Goal: Task Accomplishment & Management: Manage account settings

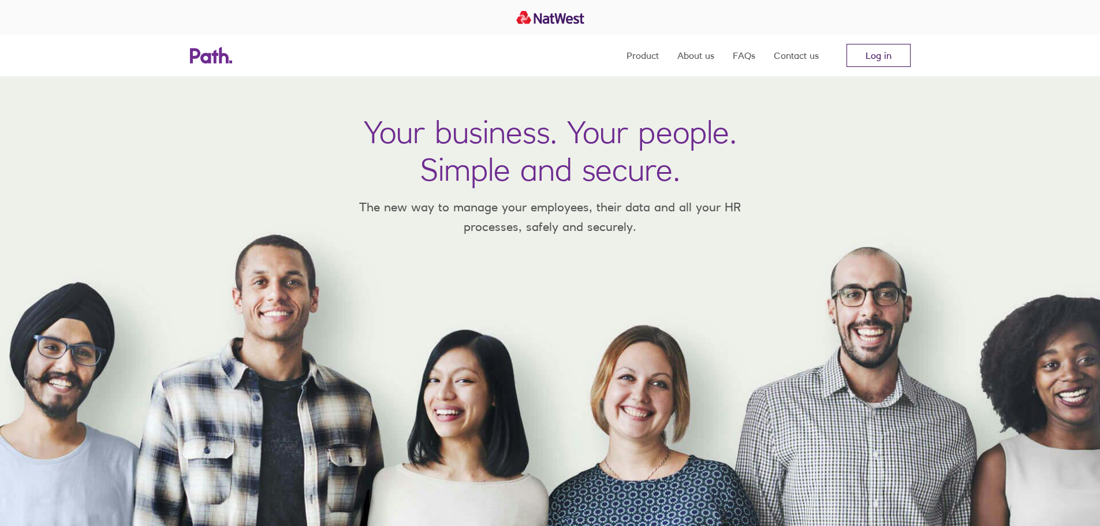
click at [879, 61] on link "Log in" at bounding box center [878, 55] width 64 height 23
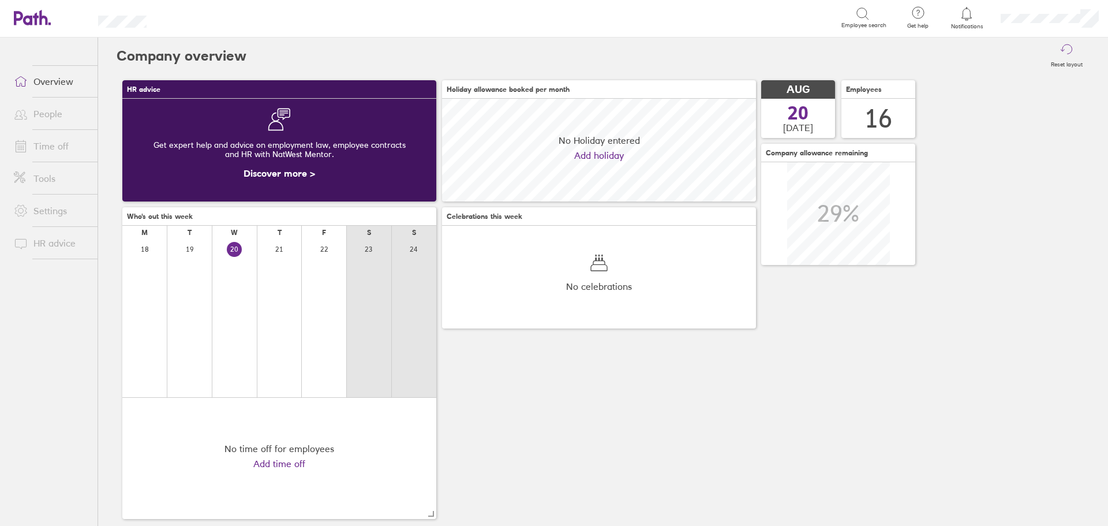
scroll to position [103, 314]
click at [69, 146] on link "Time off" at bounding box center [51, 146] width 93 height 23
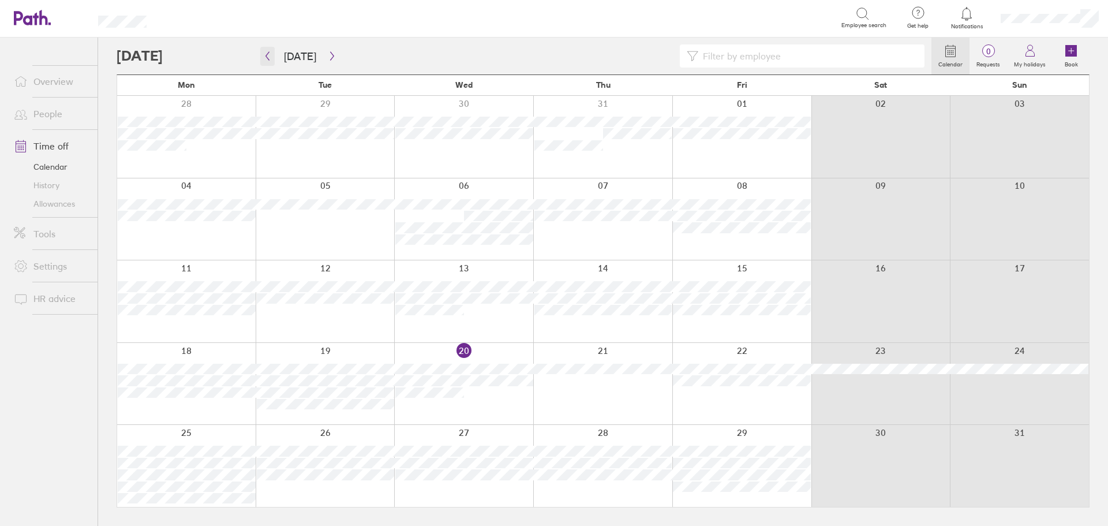
click at [271, 56] on icon "button" at bounding box center [267, 55] width 9 height 9
click at [725, 293] on div at bounding box center [742, 301] width 139 height 82
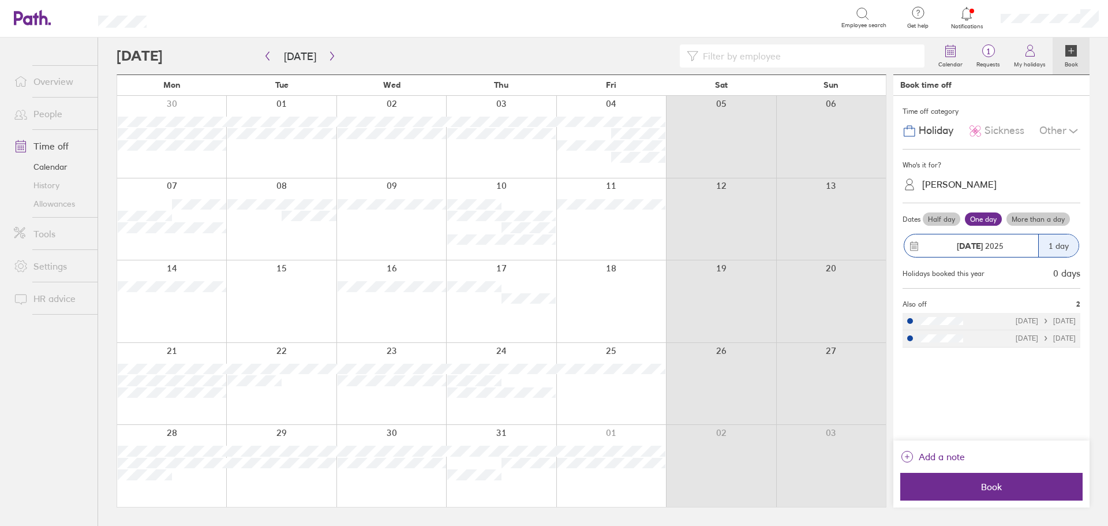
click at [68, 201] on link "Allowances" at bounding box center [51, 204] width 93 height 18
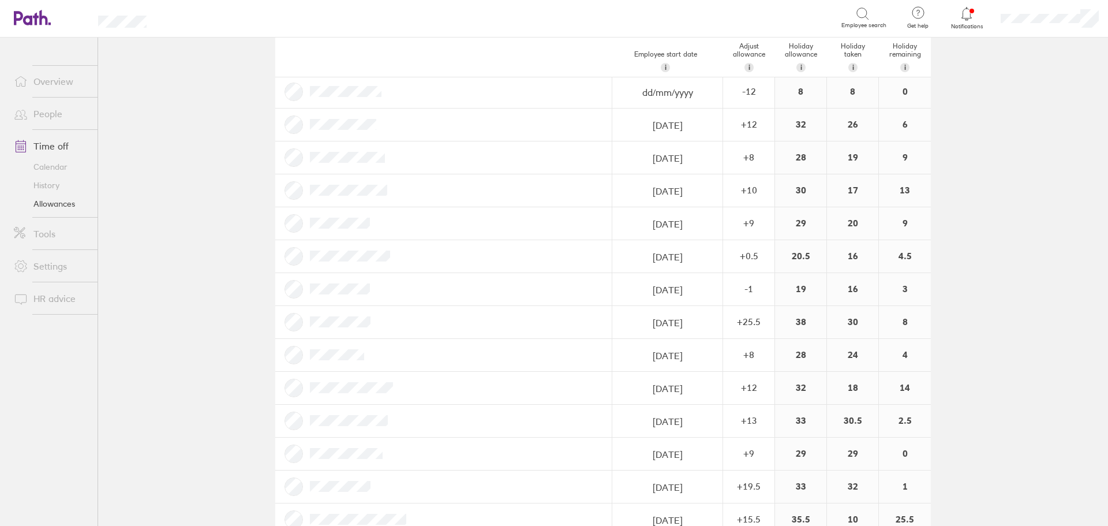
scroll to position [158, 0]
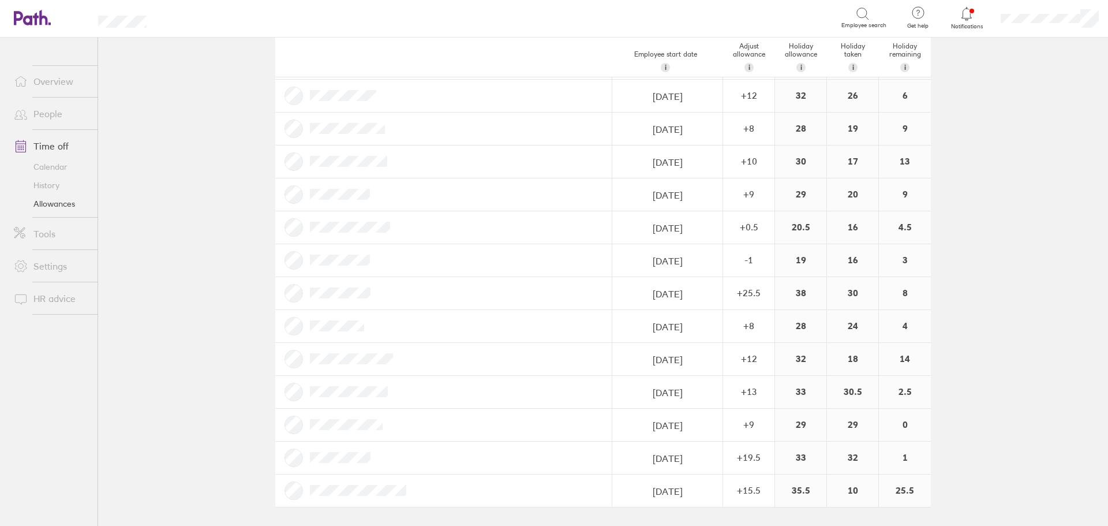
click at [53, 145] on link "Time off" at bounding box center [51, 146] width 93 height 23
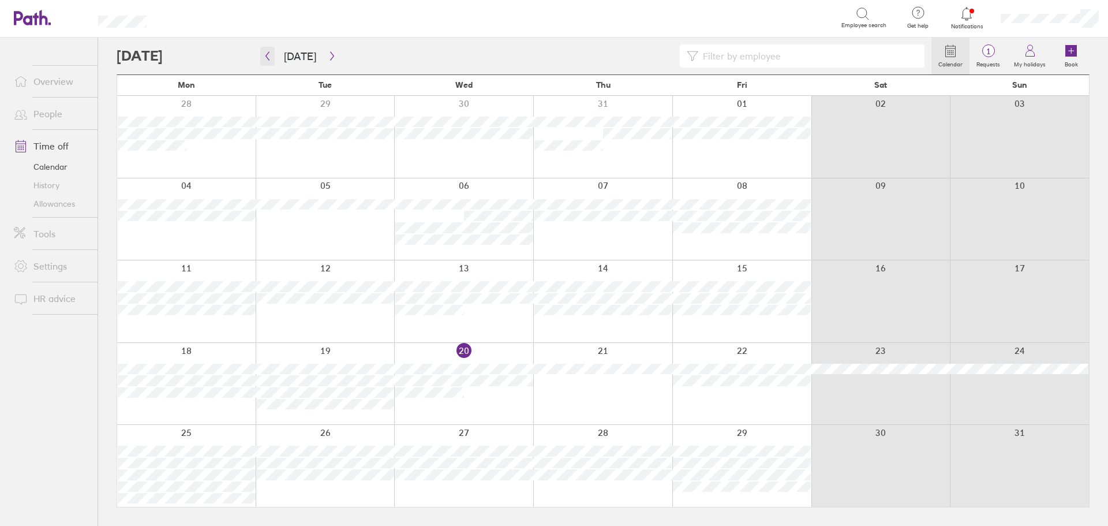
click at [272, 63] on button "button" at bounding box center [267, 56] width 14 height 19
click at [719, 302] on div at bounding box center [742, 301] width 139 height 82
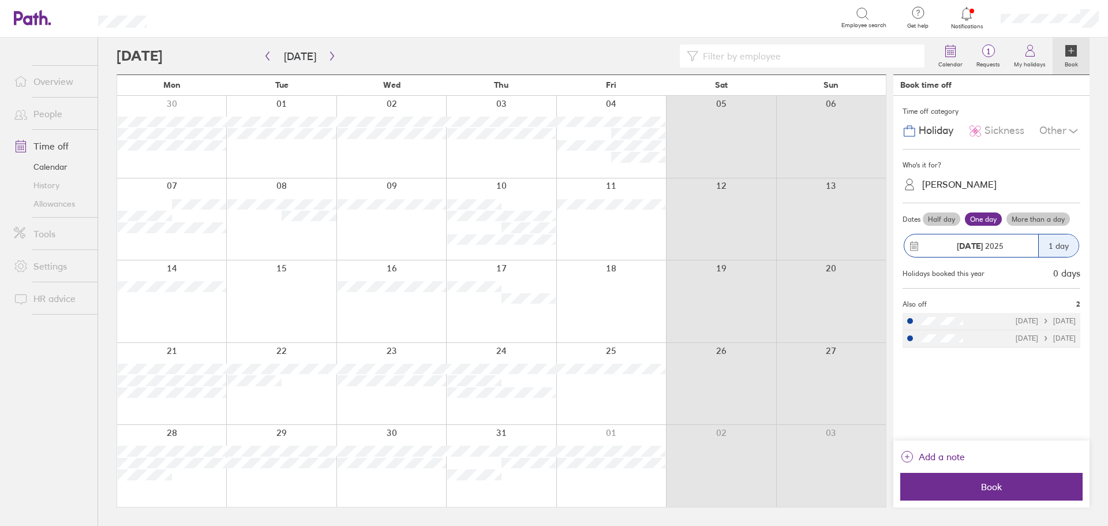
click at [978, 184] on div "[PERSON_NAME]" at bounding box center [959, 184] width 74 height 11
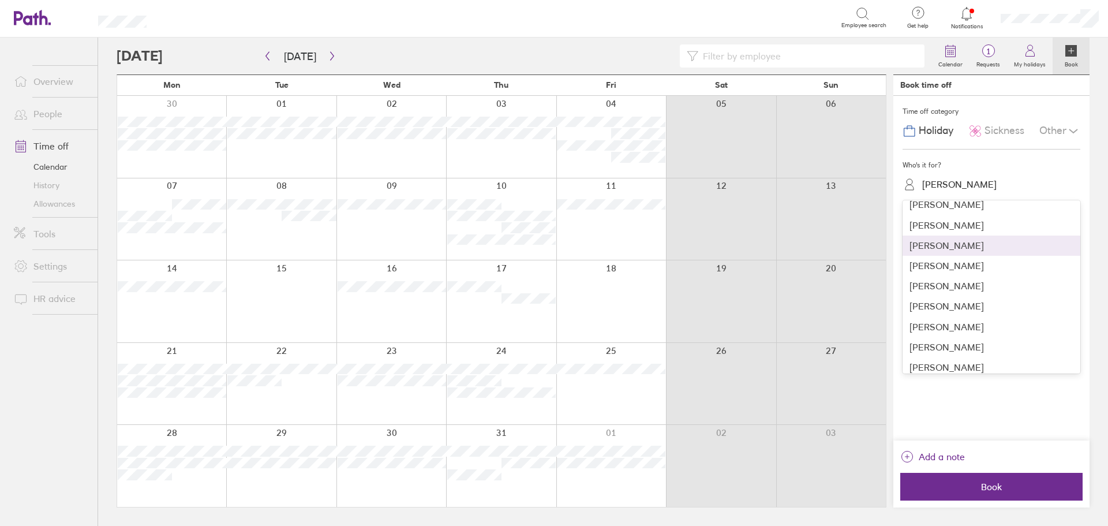
scroll to position [115, 0]
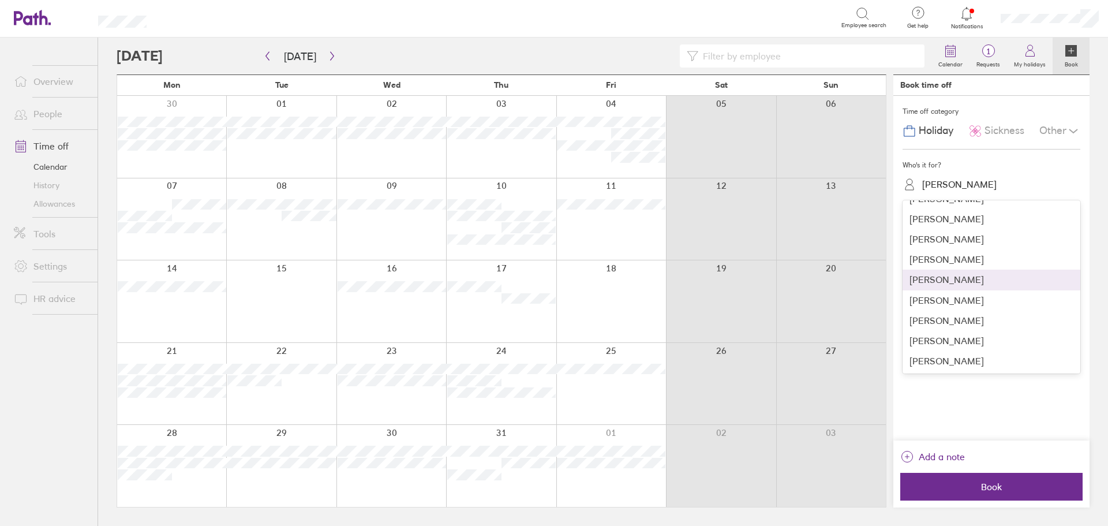
click at [958, 284] on div "[PERSON_NAME]" at bounding box center [992, 280] width 178 height 20
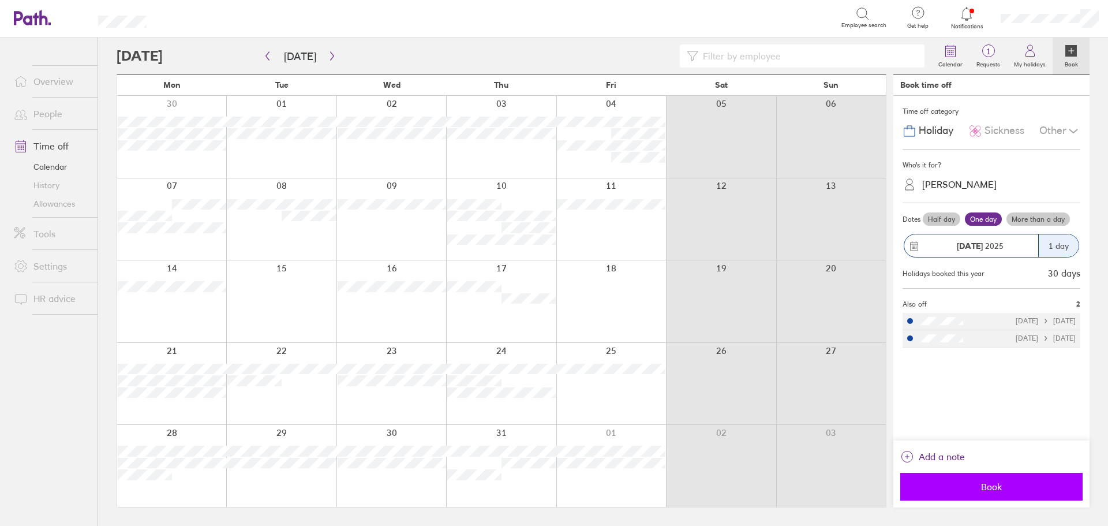
click at [983, 485] on span "Book" at bounding box center [992, 486] width 166 height 10
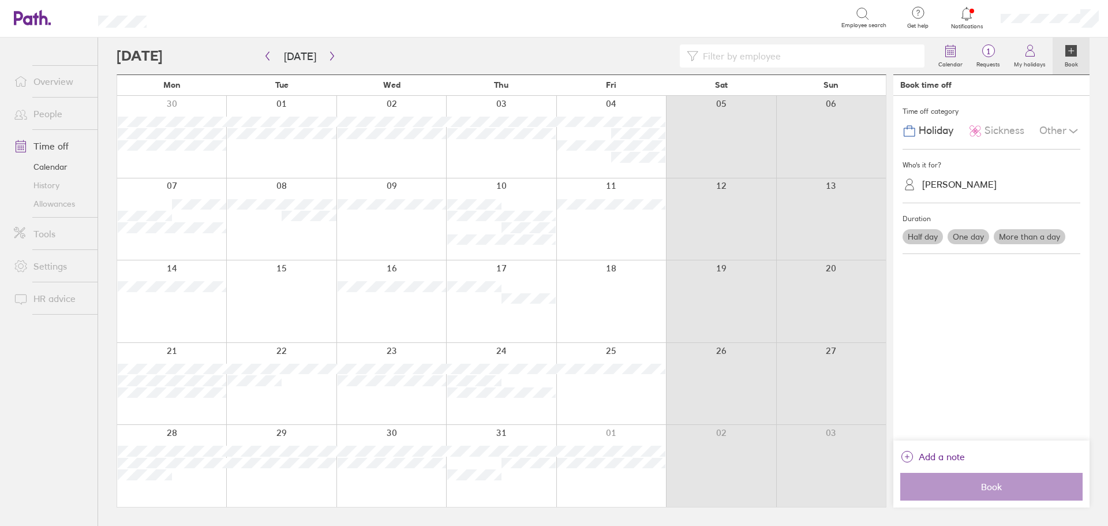
click at [301, 406] on div at bounding box center [281, 384] width 110 height 82
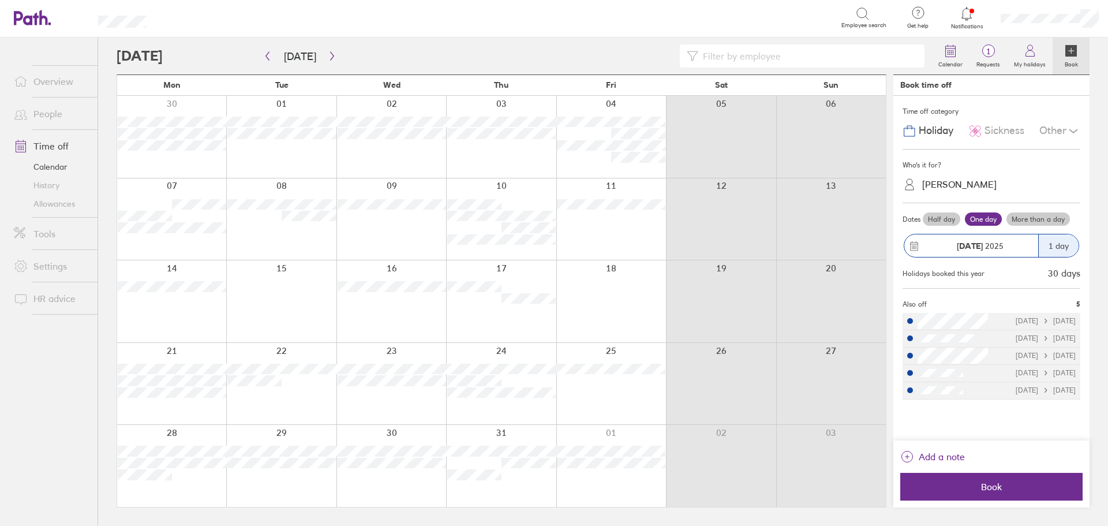
click at [305, 402] on div at bounding box center [281, 384] width 110 height 82
click at [617, 315] on div at bounding box center [611, 301] width 110 height 82
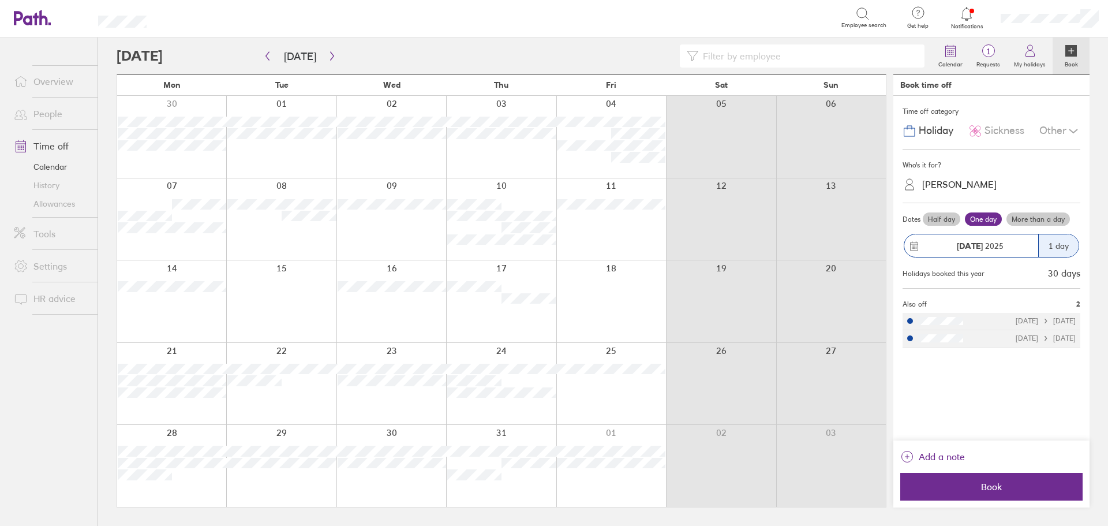
click at [297, 399] on div at bounding box center [281, 384] width 110 height 82
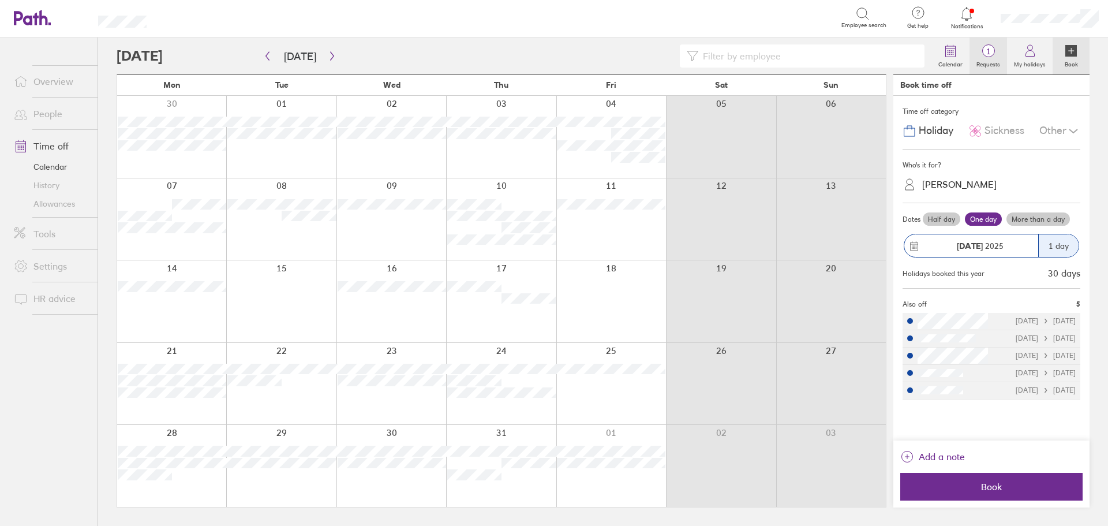
click at [989, 57] on circle at bounding box center [989, 51] width 12 height 12
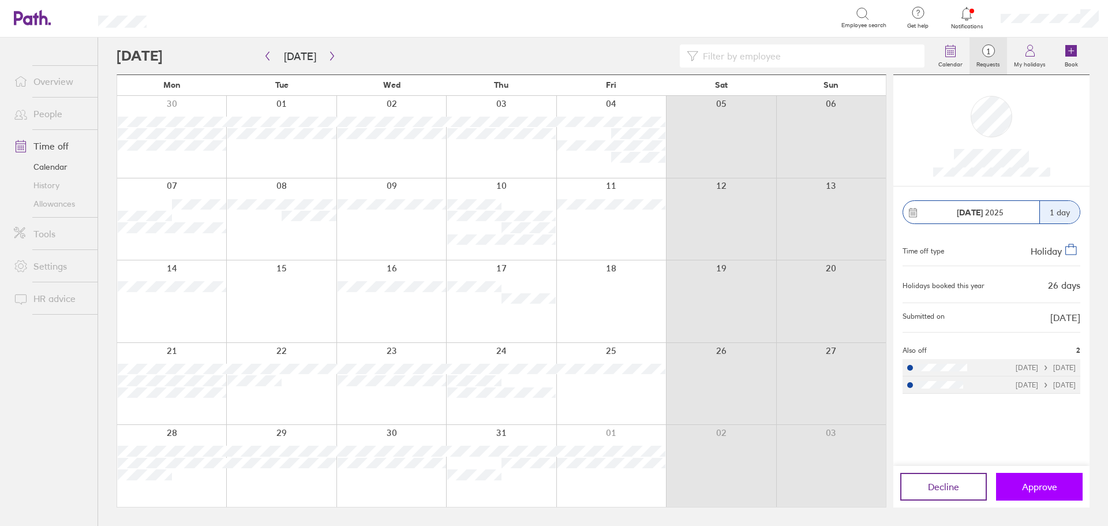
click at [1062, 484] on button "Approve" at bounding box center [1039, 487] width 87 height 28
click at [608, 313] on div at bounding box center [611, 301] width 110 height 82
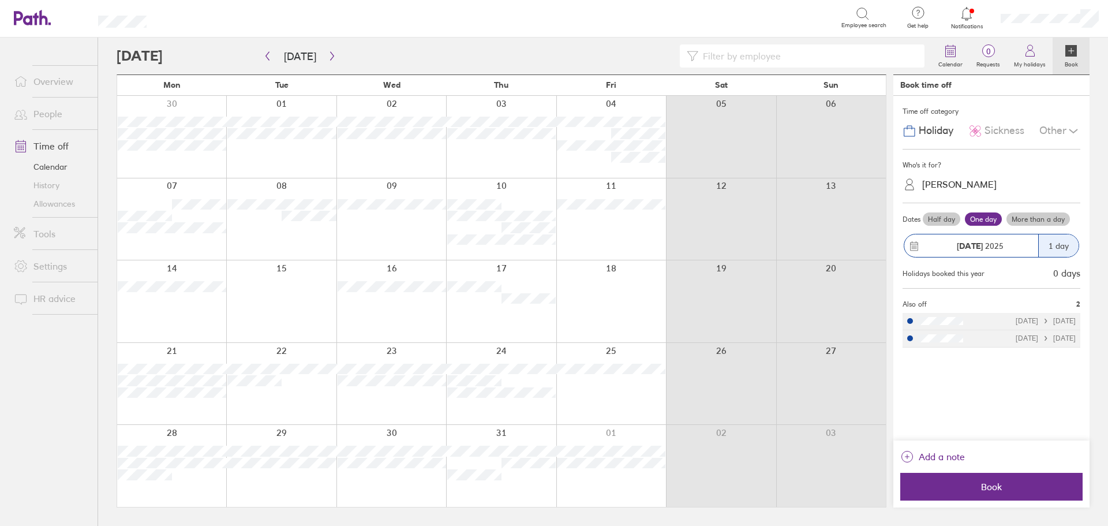
click at [498, 306] on div at bounding box center [501, 301] width 110 height 82
click at [52, 72] on link "Overview" at bounding box center [51, 81] width 93 height 23
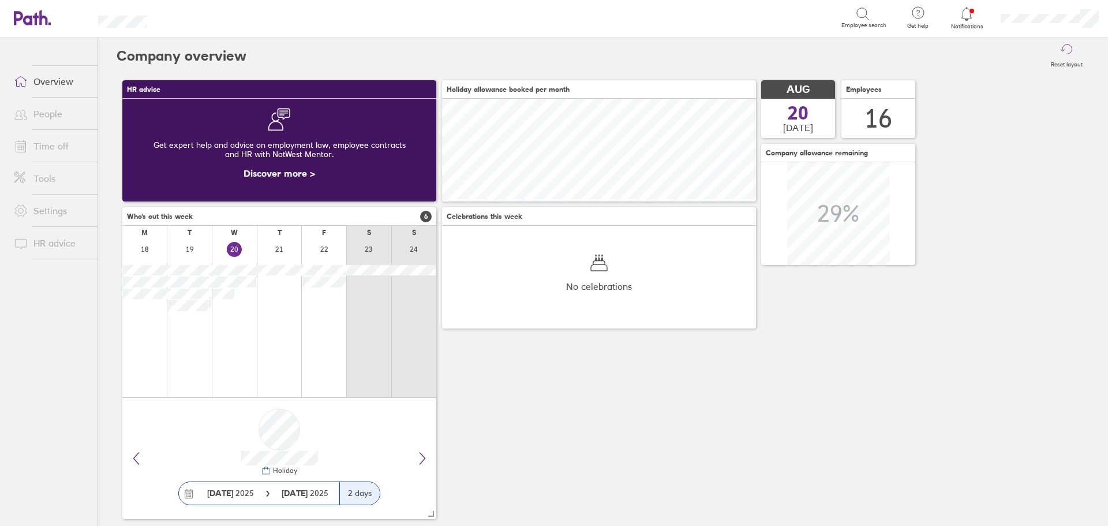
scroll to position [103, 314]
click at [53, 147] on link "Time off" at bounding box center [51, 146] width 93 height 23
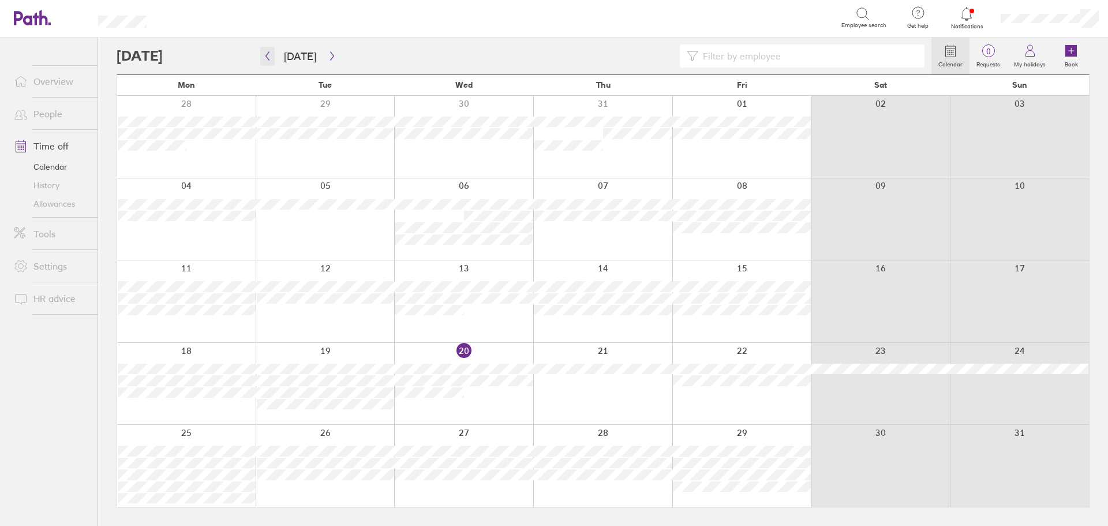
click at [270, 58] on icon "button" at bounding box center [267, 55] width 9 height 9
click at [739, 306] on div at bounding box center [742, 301] width 139 height 82
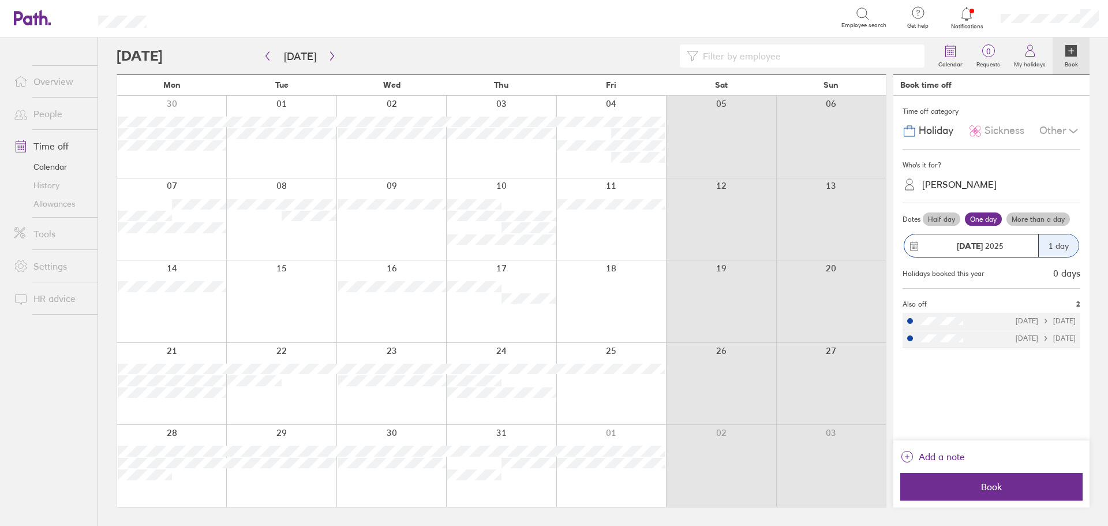
click at [974, 183] on div "[PERSON_NAME]" at bounding box center [959, 184] width 74 height 11
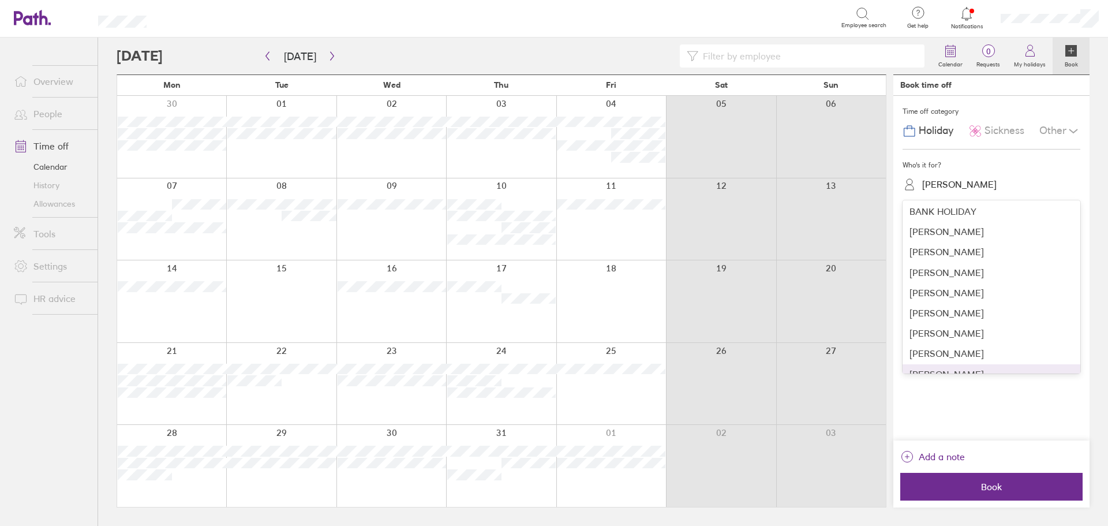
scroll to position [58, 0]
click at [951, 339] on div "[PERSON_NAME]" at bounding box center [992, 337] width 178 height 20
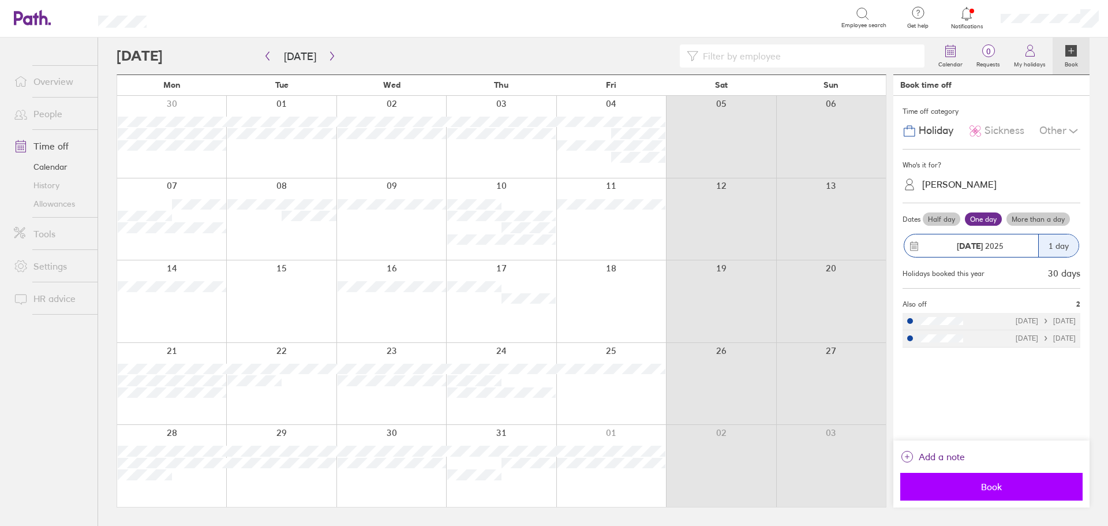
click at [1000, 484] on span "Book" at bounding box center [992, 486] width 166 height 10
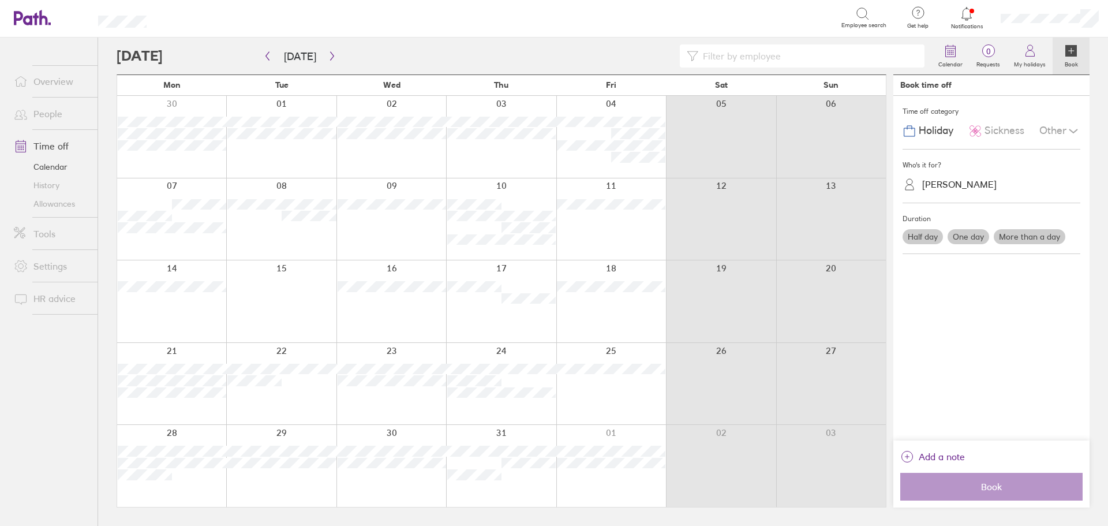
click at [256, 390] on div at bounding box center [281, 384] width 110 height 82
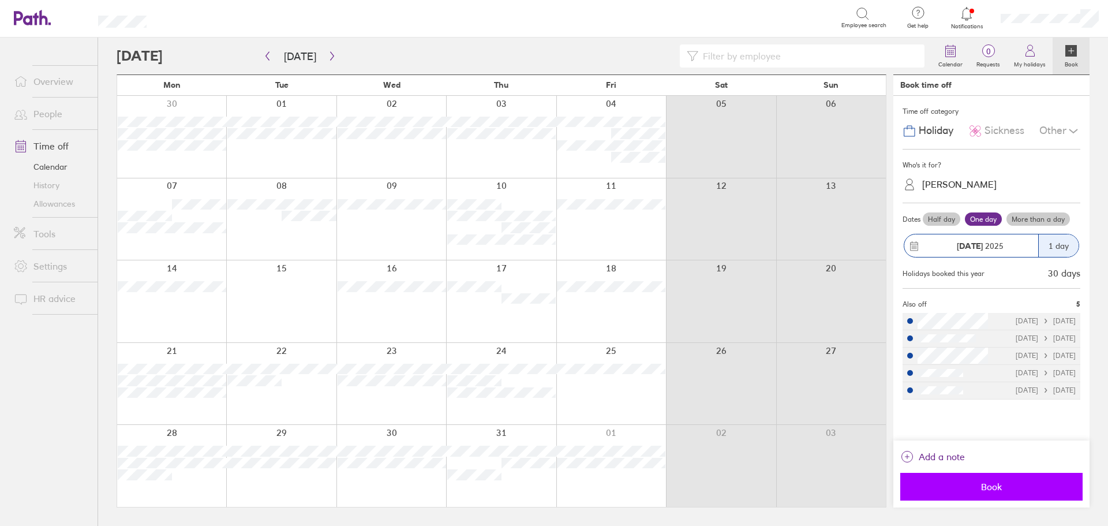
click at [988, 491] on span "Book" at bounding box center [992, 486] width 166 height 10
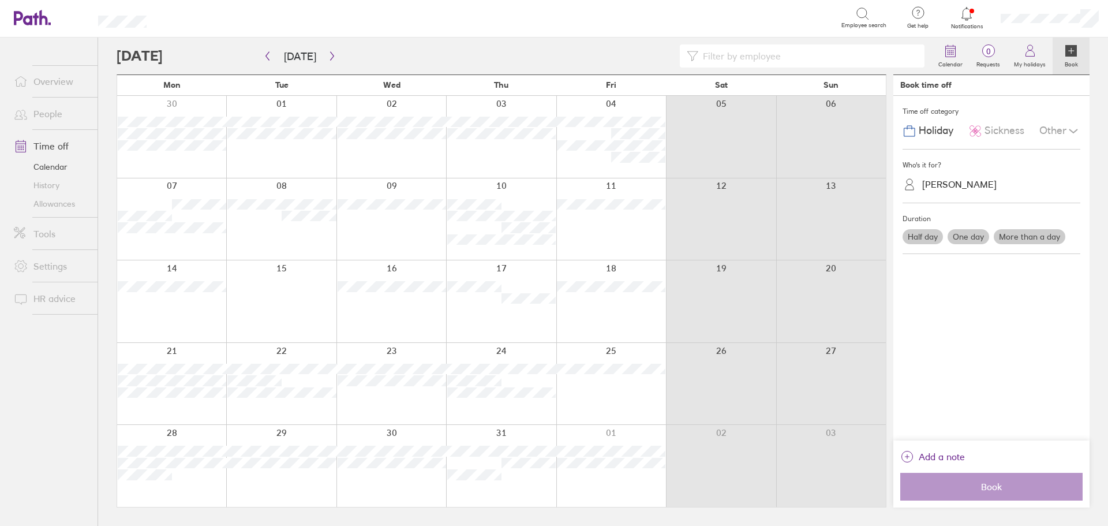
click at [376, 412] on div at bounding box center [392, 384] width 110 height 82
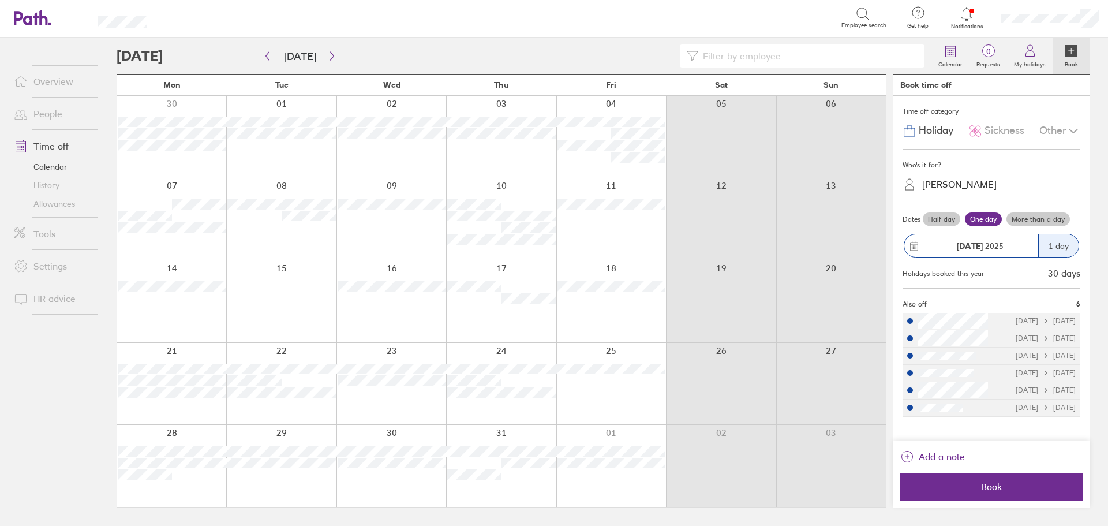
click at [943, 222] on label "Half day" at bounding box center [942, 219] width 38 height 14
click at [0, 0] on input "Half day" at bounding box center [0, 0] width 0 height 0
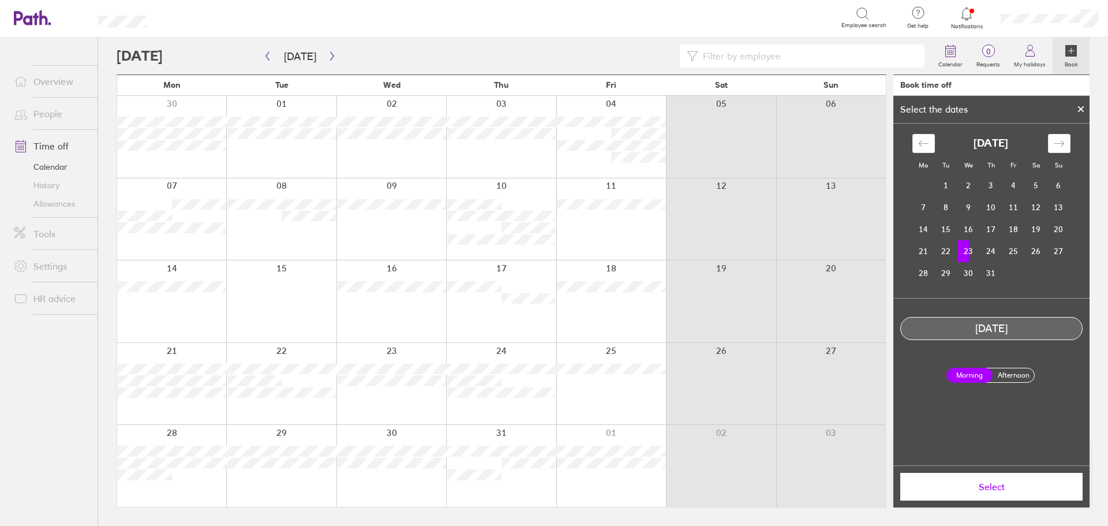
click at [973, 374] on label "Morning" at bounding box center [970, 375] width 46 height 15
click at [0, 0] on input "Morning" at bounding box center [0, 0] width 0 height 0
click at [980, 495] on button "Select" at bounding box center [992, 487] width 182 height 28
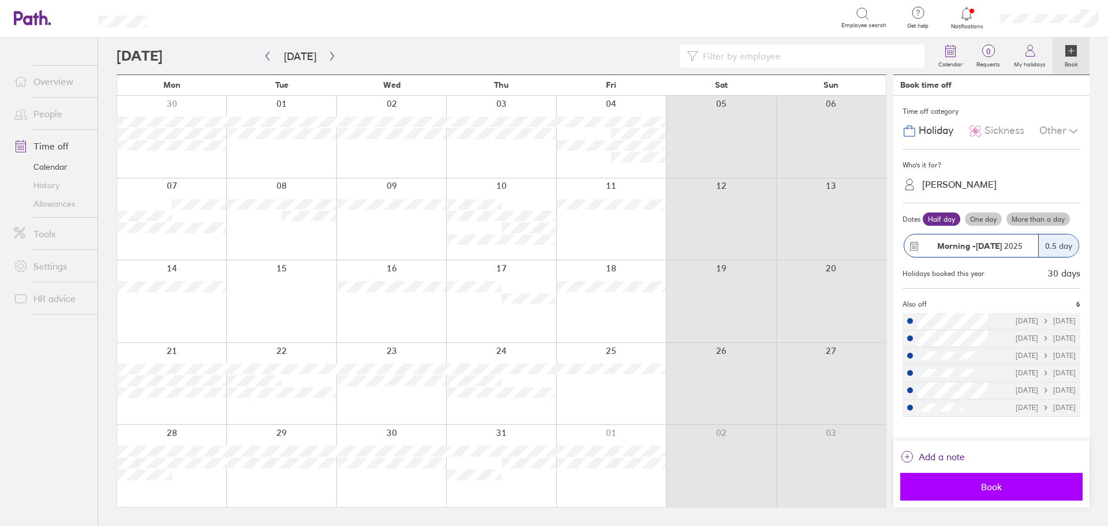
click at [967, 494] on button "Book" at bounding box center [992, 487] width 182 height 28
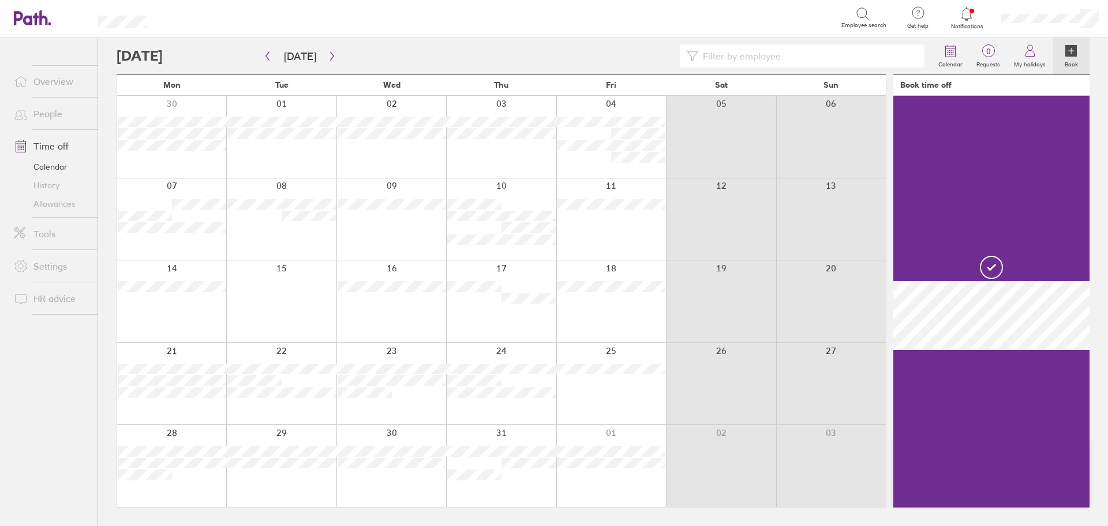
click at [414, 398] on div at bounding box center [392, 384] width 110 height 82
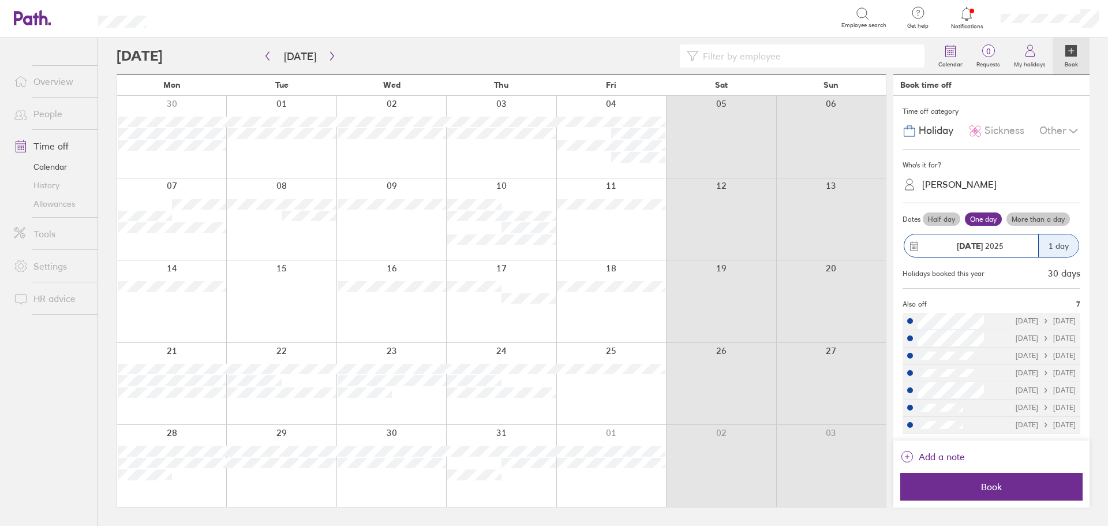
click at [1000, 132] on span "Sickness" at bounding box center [1005, 131] width 40 height 12
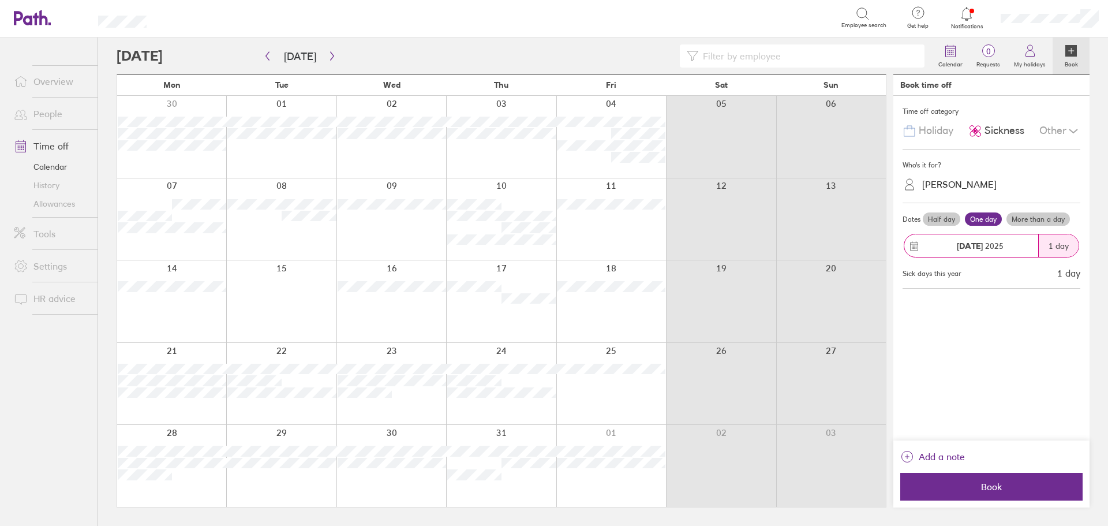
click at [1051, 129] on div "Other" at bounding box center [1060, 131] width 41 height 22
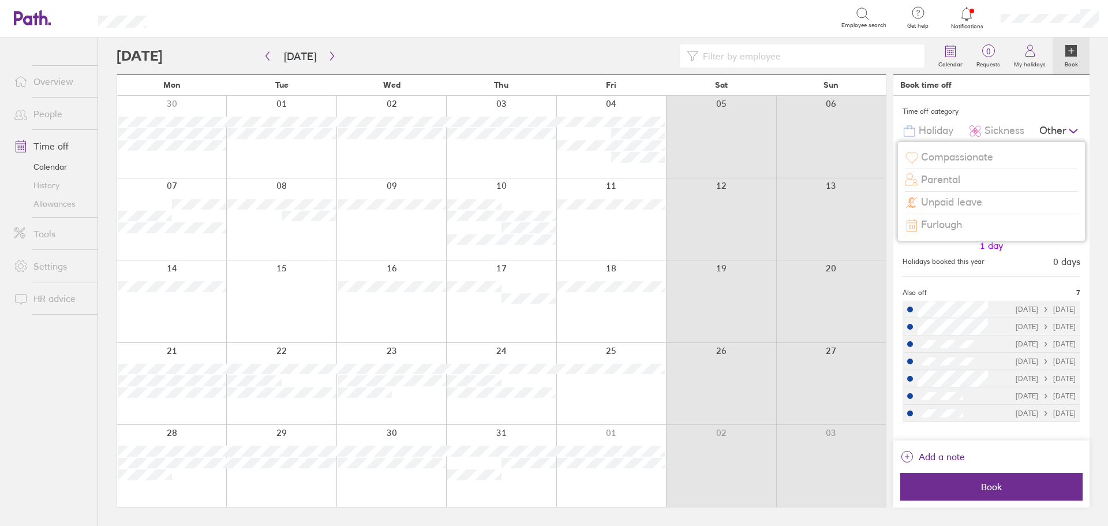
click at [978, 201] on span "Unpaid leave" at bounding box center [951, 202] width 61 height 12
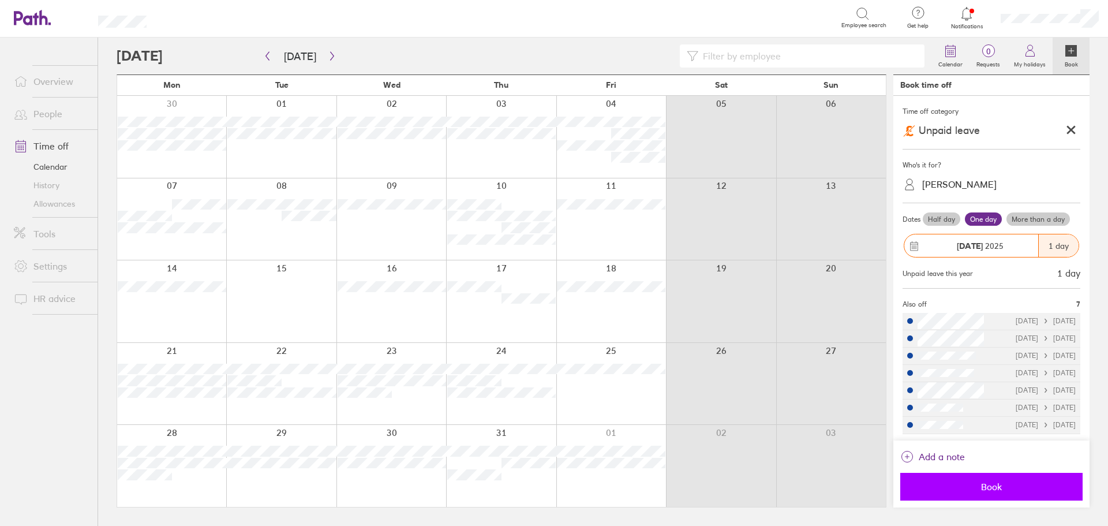
click at [993, 492] on span "Book" at bounding box center [992, 486] width 166 height 10
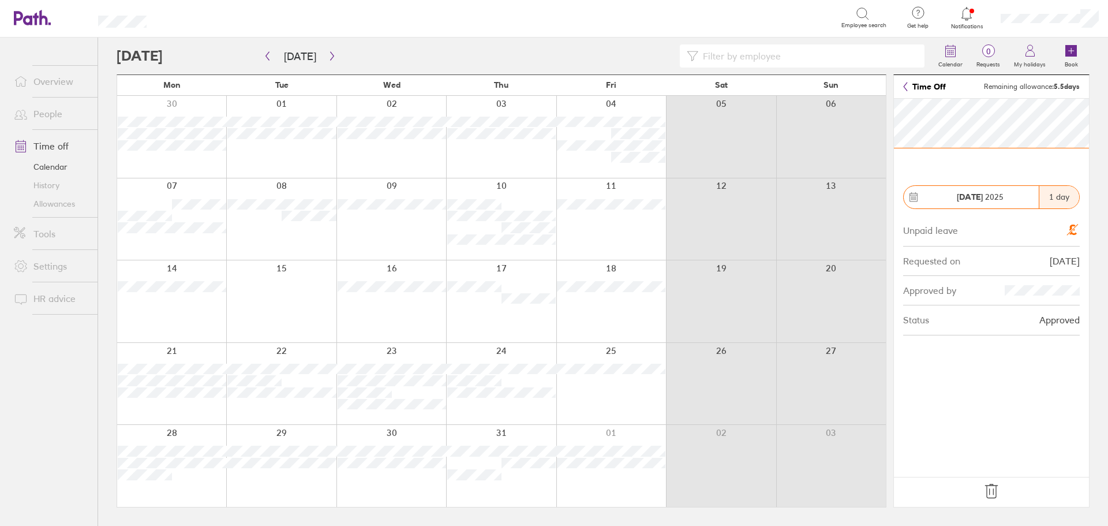
click at [989, 498] on icon at bounding box center [992, 491] width 18 height 18
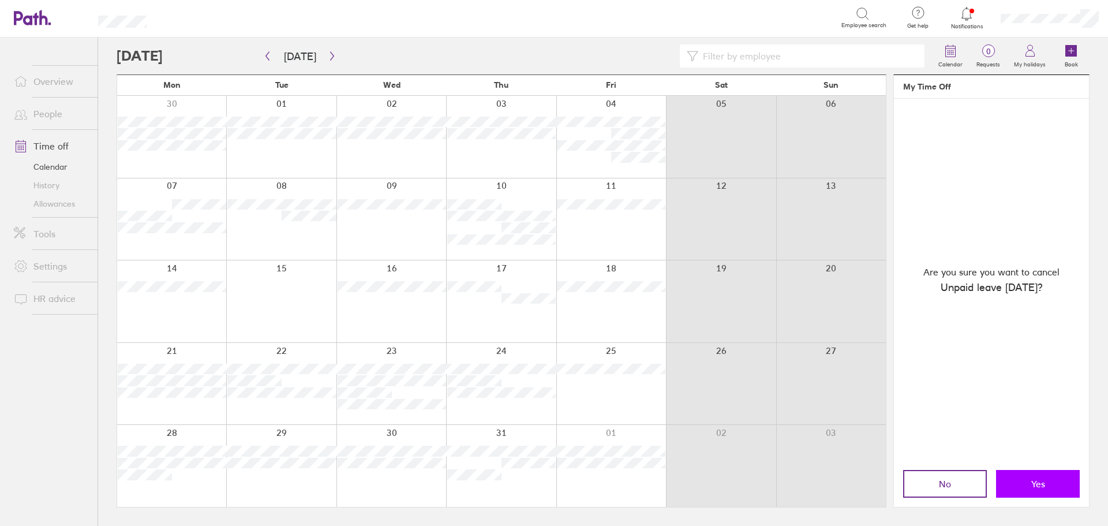
click at [1030, 485] on button "Yes" at bounding box center [1038, 484] width 84 height 28
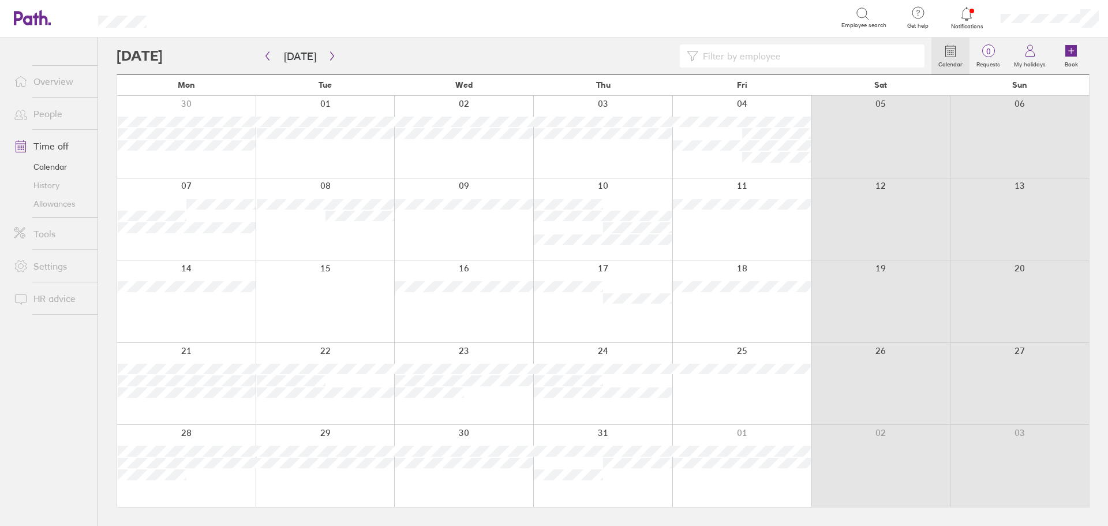
click at [505, 393] on div at bounding box center [463, 384] width 139 height 82
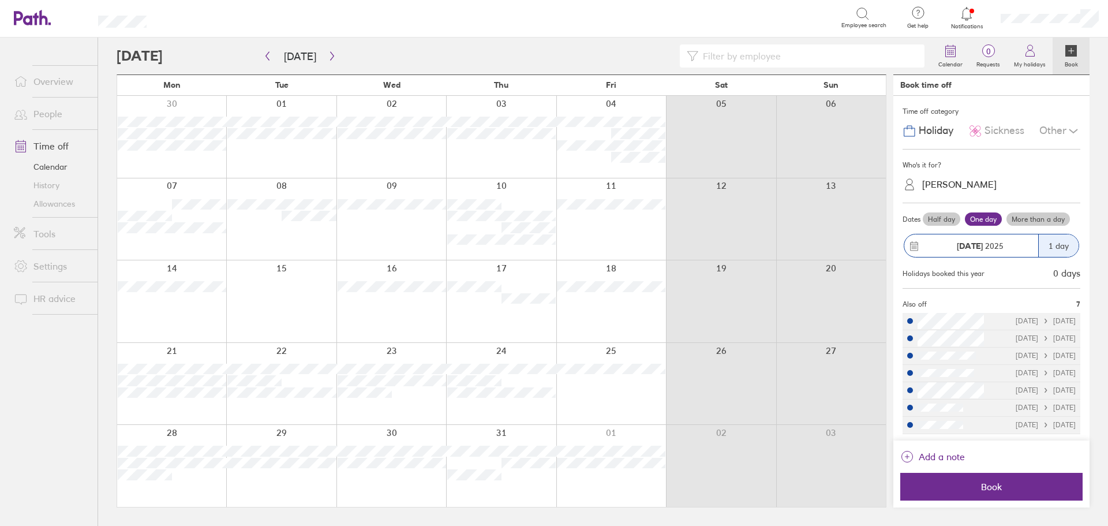
click at [950, 220] on label "Half day" at bounding box center [942, 219] width 38 height 14
click at [0, 0] on input "Half day" at bounding box center [0, 0] width 0 height 0
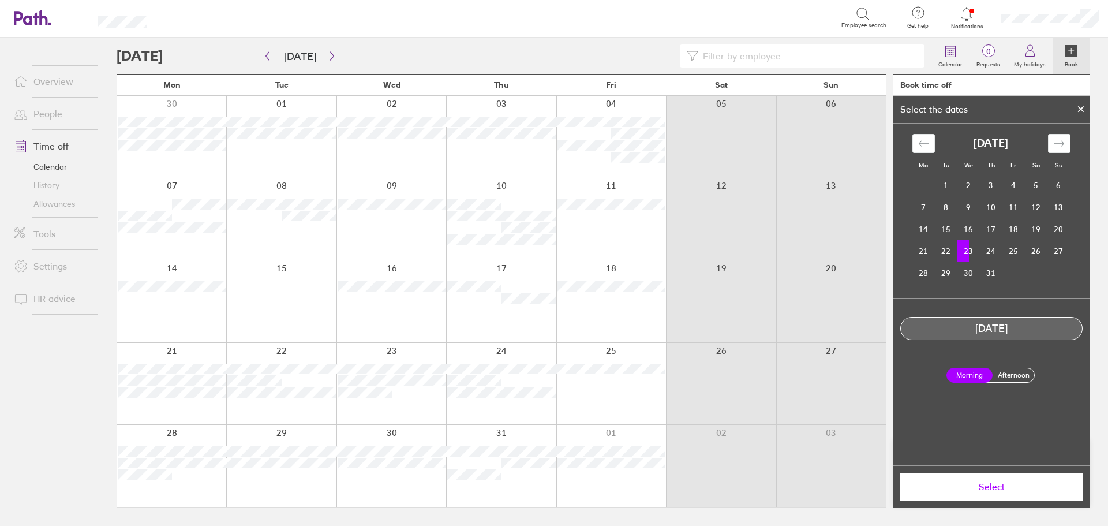
click at [973, 251] on td "23" at bounding box center [969, 251] width 23 height 22
click at [1009, 374] on label "Afternoon" at bounding box center [1014, 375] width 46 height 14
click at [0, 0] on input "Afternoon" at bounding box center [0, 0] width 0 height 0
click at [1024, 483] on span "Select" at bounding box center [992, 486] width 166 height 10
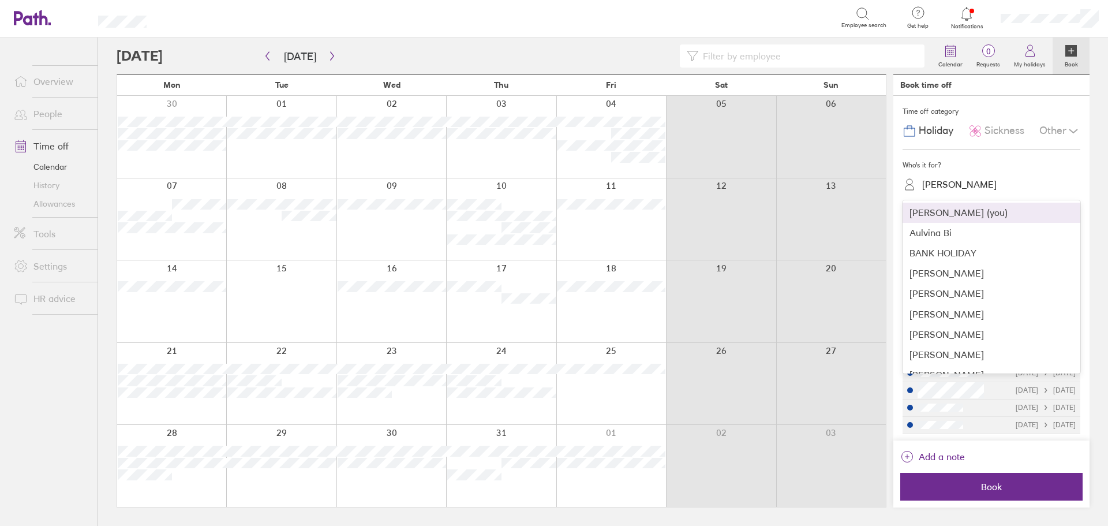
click at [978, 186] on div "[PERSON_NAME]" at bounding box center [959, 184] width 74 height 11
click at [953, 342] on div "[PERSON_NAME]" at bounding box center [992, 337] width 178 height 20
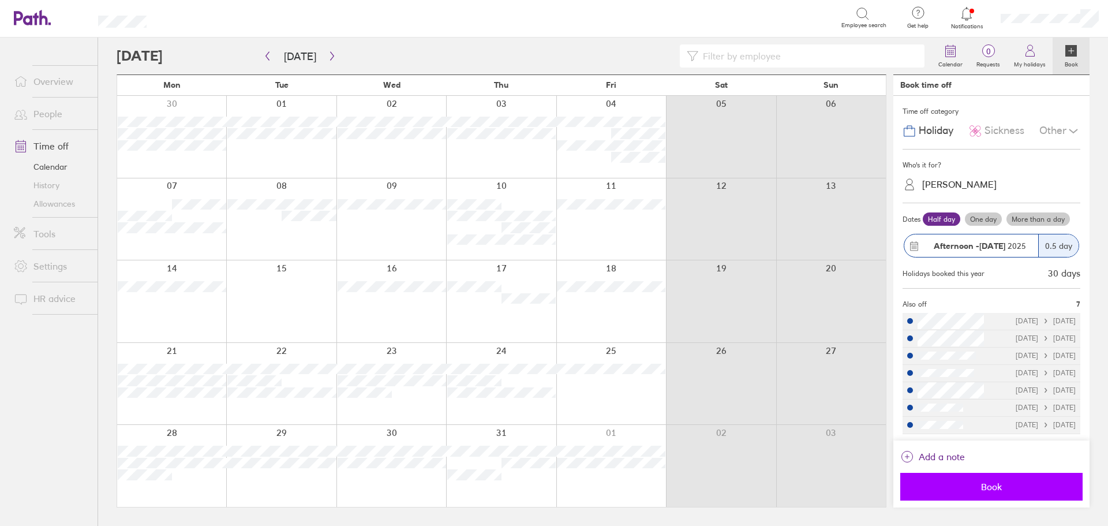
click at [999, 487] on span "Book" at bounding box center [992, 486] width 166 height 10
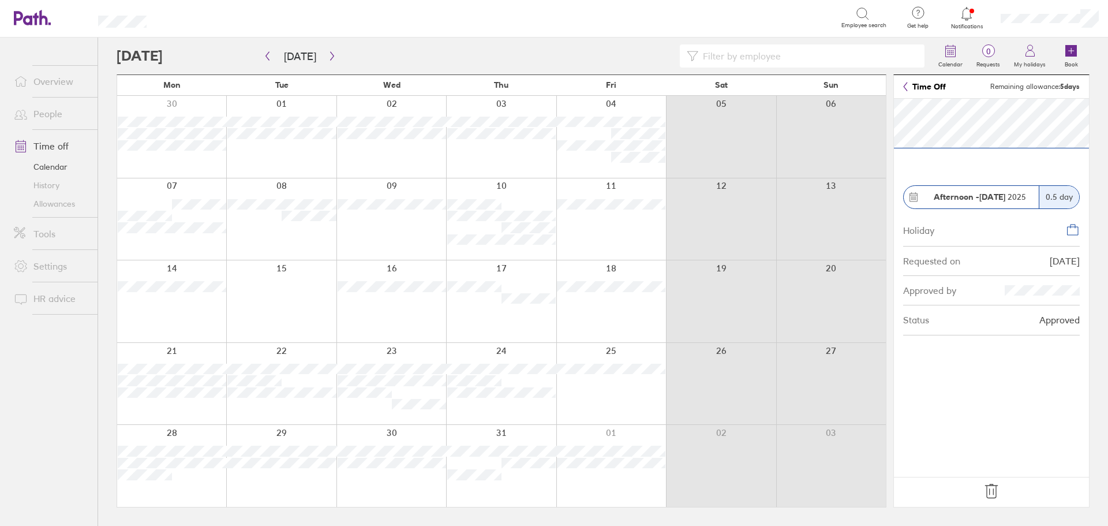
click at [989, 491] on icon at bounding box center [991, 491] width 12 height 14
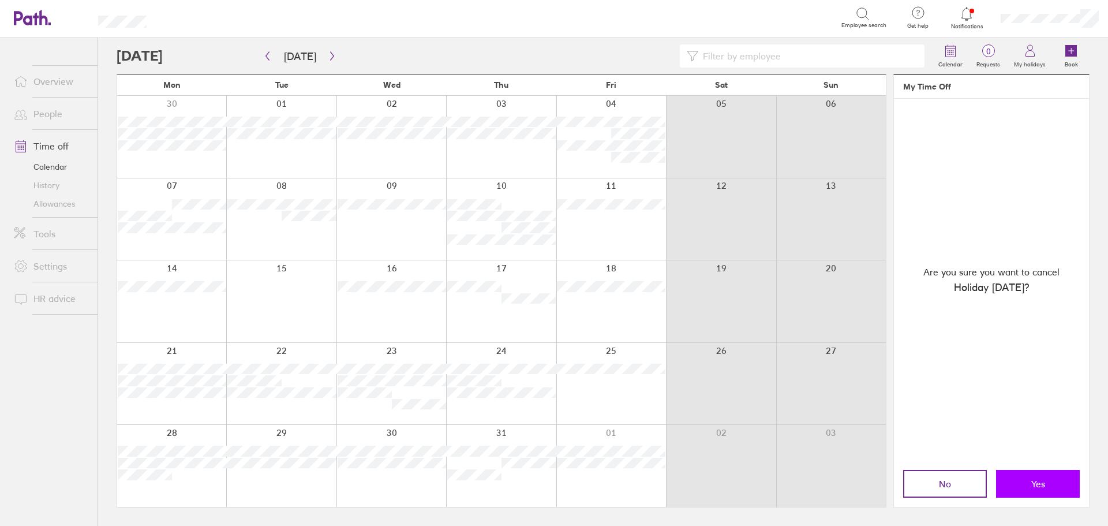
click at [1036, 487] on span "Yes" at bounding box center [1039, 484] width 14 height 10
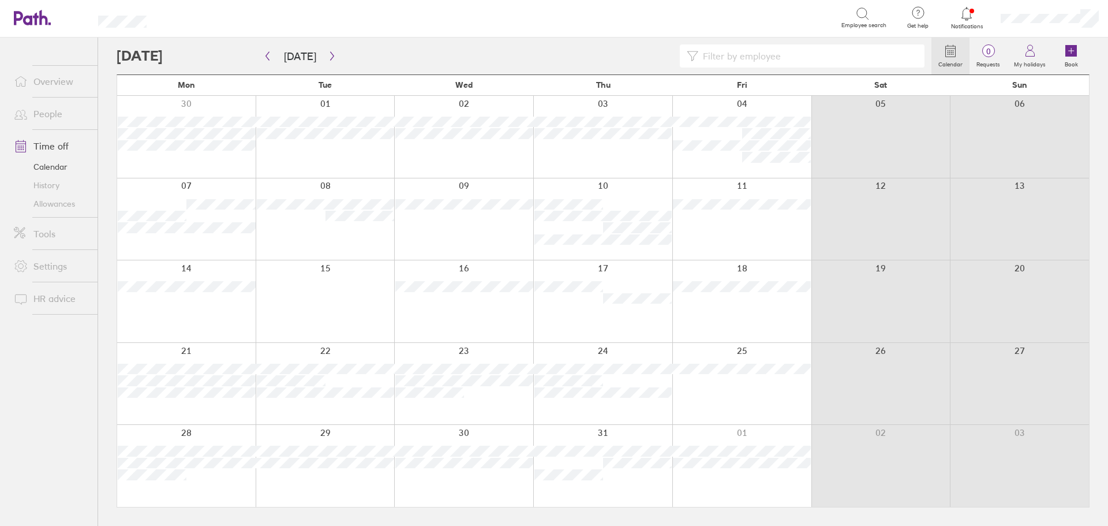
click at [495, 389] on div at bounding box center [463, 384] width 139 height 82
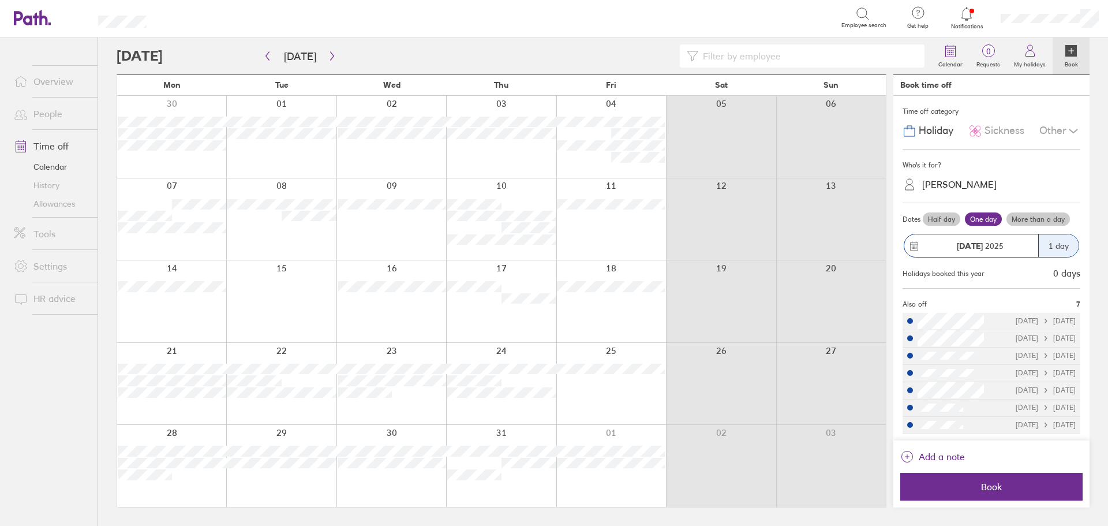
click at [1004, 134] on span "Sickness" at bounding box center [1005, 131] width 40 height 12
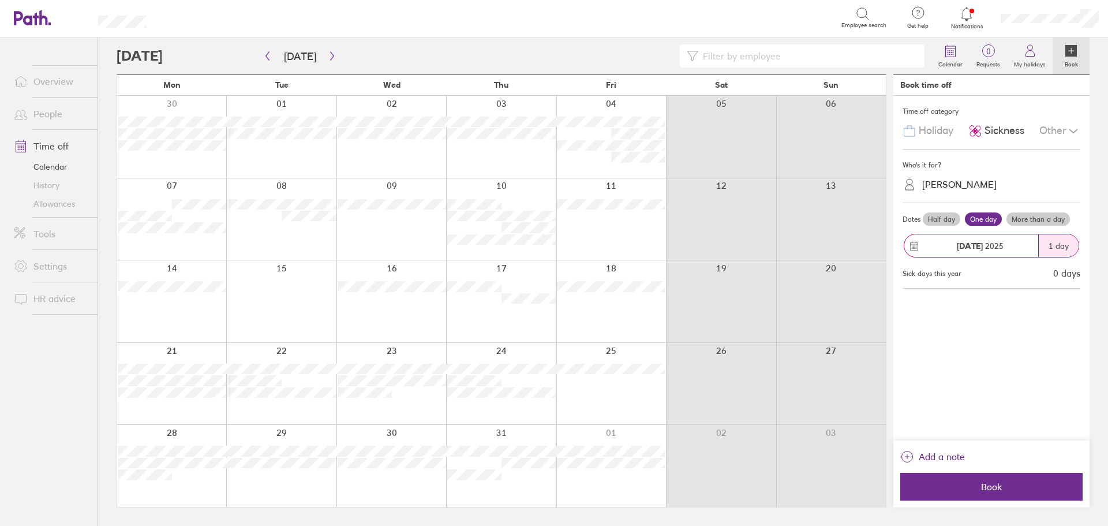
click at [1051, 128] on div "Other" at bounding box center [1060, 131] width 41 height 22
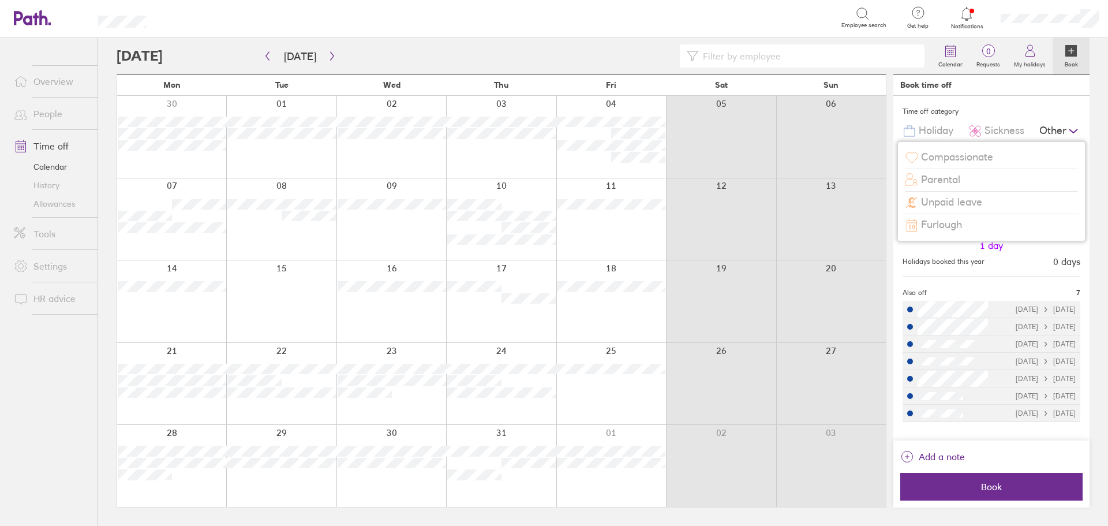
click at [969, 204] on span "Unpaid leave" at bounding box center [951, 202] width 61 height 12
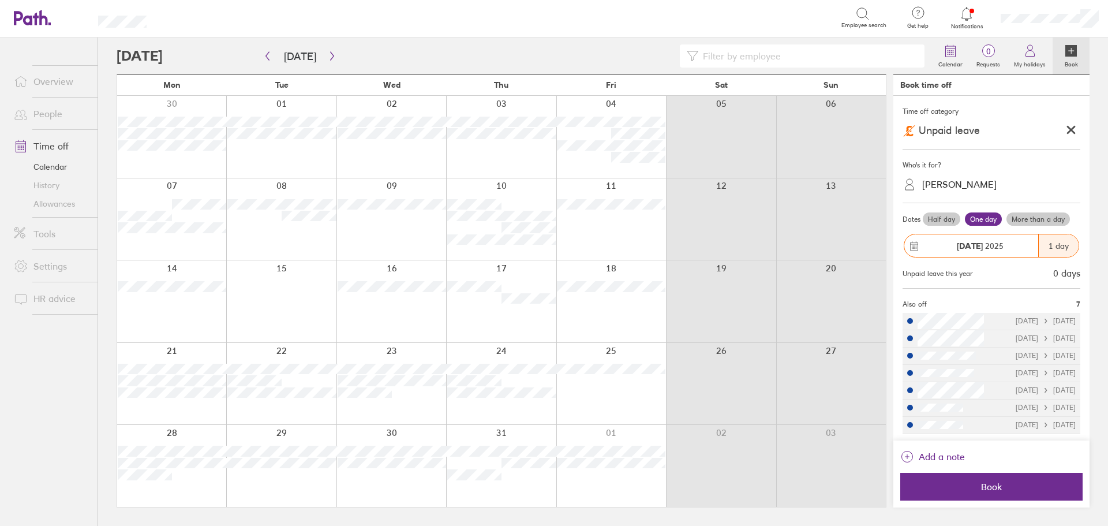
click at [974, 186] on div "[PERSON_NAME]" at bounding box center [959, 184] width 74 height 11
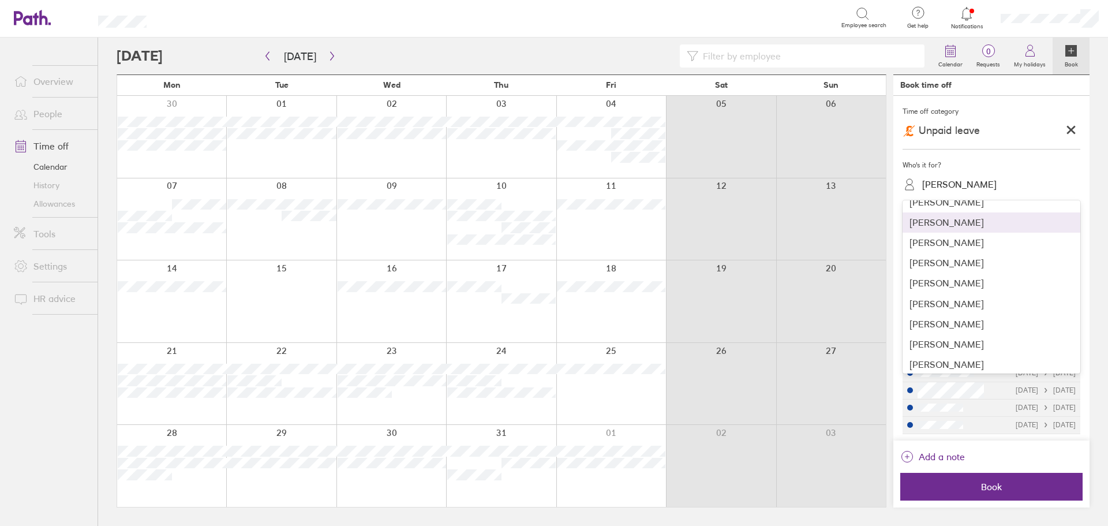
scroll to position [115, 0]
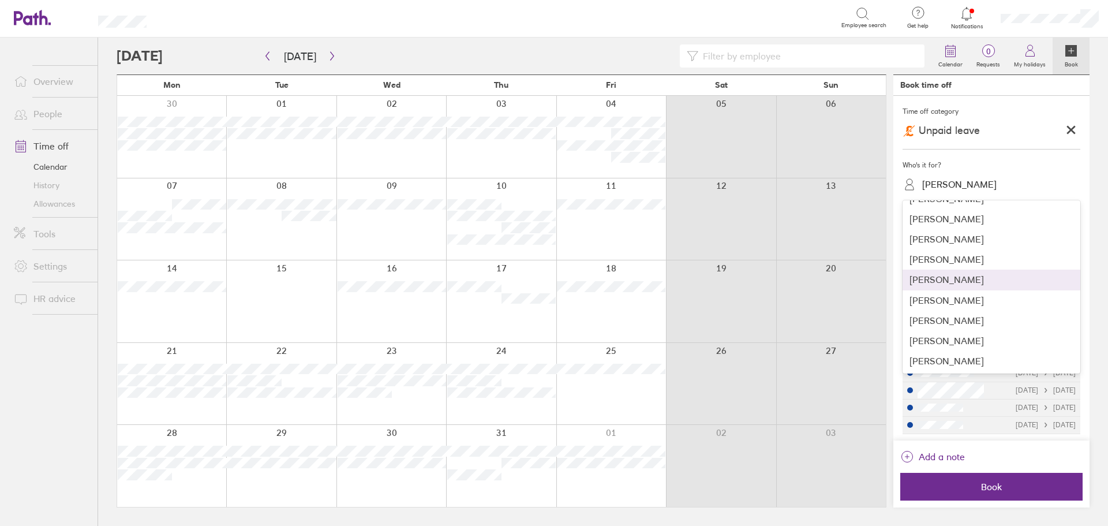
click at [950, 282] on div "[PERSON_NAME]" at bounding box center [992, 280] width 178 height 20
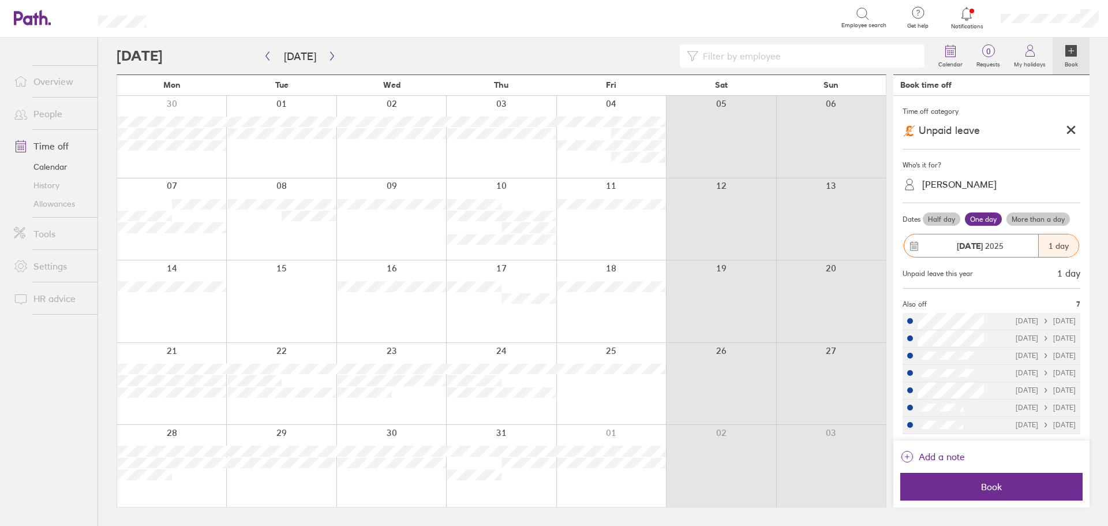
click at [929, 218] on label "Half day" at bounding box center [942, 219] width 38 height 14
click at [0, 0] on input "Half day" at bounding box center [0, 0] width 0 height 0
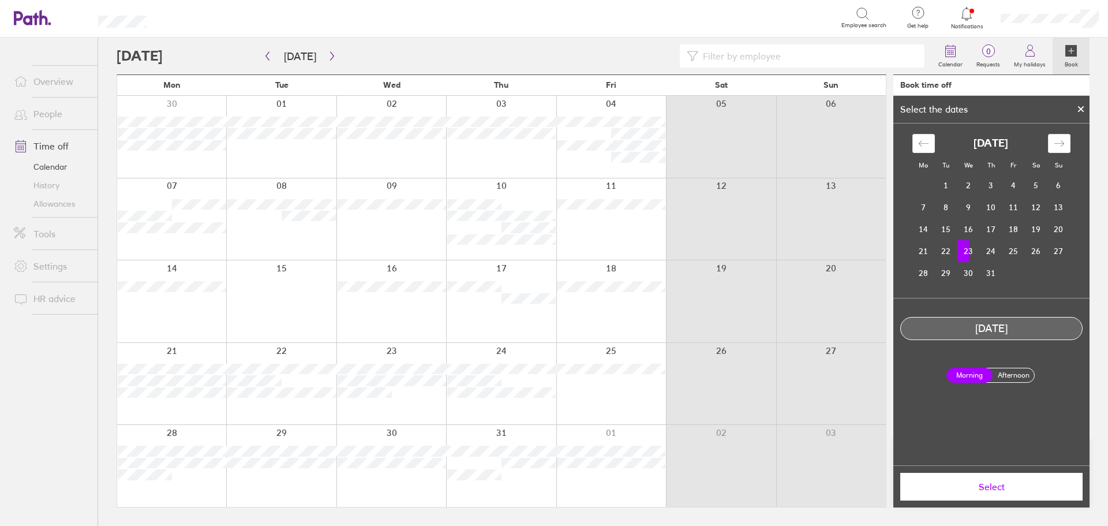
click at [1017, 374] on label "Afternoon" at bounding box center [1014, 375] width 46 height 14
click at [0, 0] on input "Afternoon" at bounding box center [0, 0] width 0 height 0
click at [994, 488] on span "Select" at bounding box center [992, 486] width 166 height 10
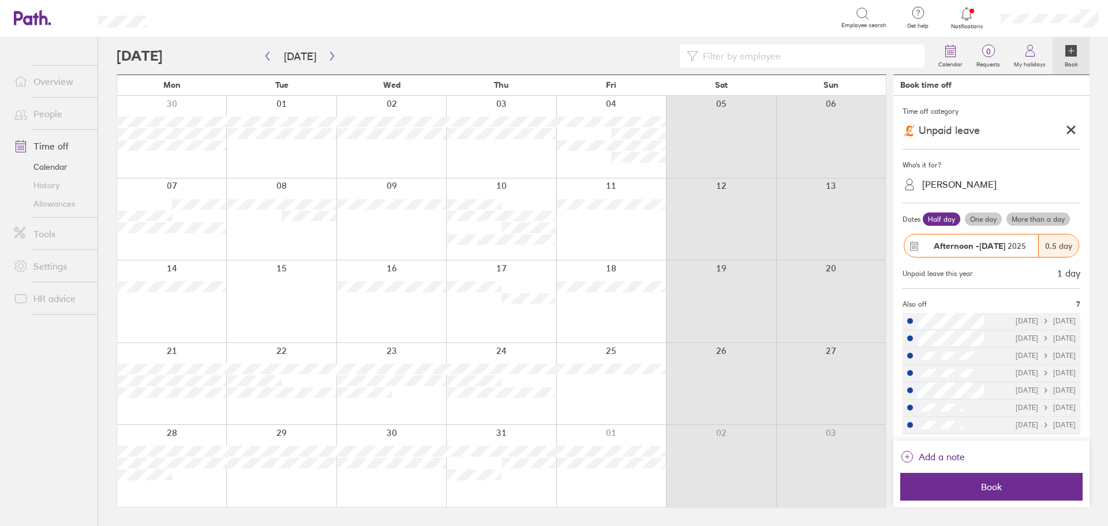
click at [994, 488] on span "Book" at bounding box center [992, 486] width 166 height 10
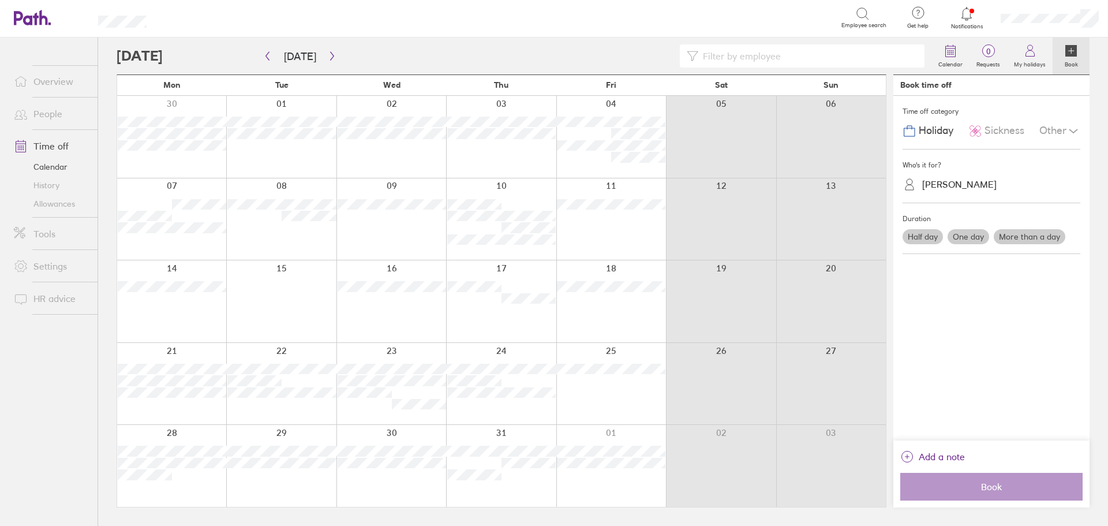
click at [513, 408] on div at bounding box center [501, 384] width 110 height 82
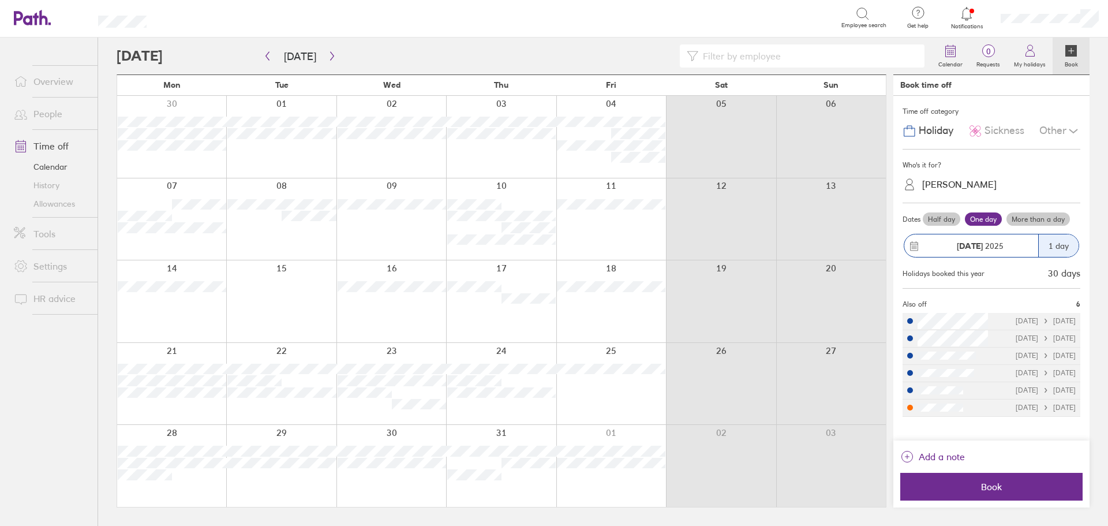
click at [1059, 126] on div "Other" at bounding box center [1060, 131] width 41 height 22
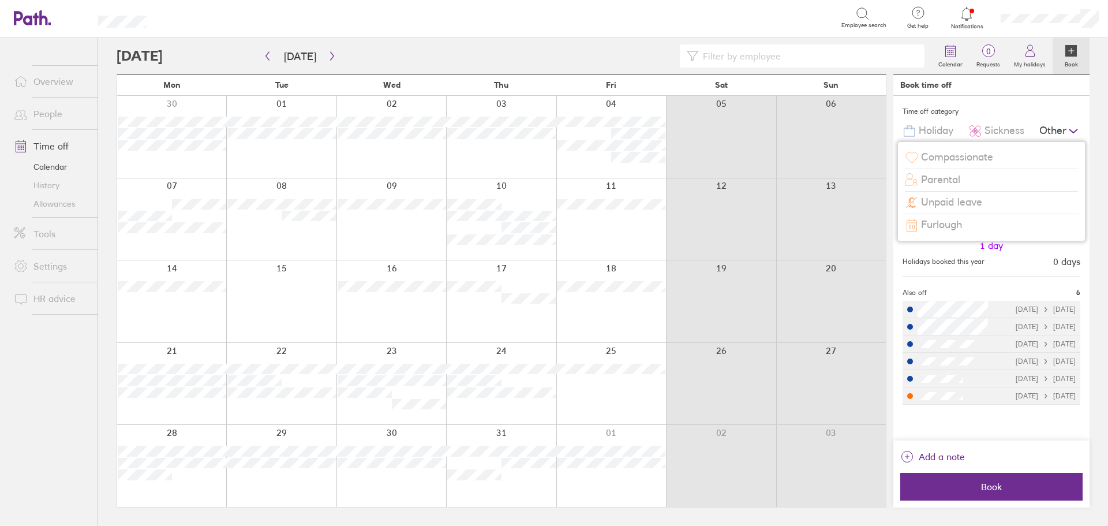
click at [976, 197] on span "Unpaid leave" at bounding box center [951, 202] width 61 height 12
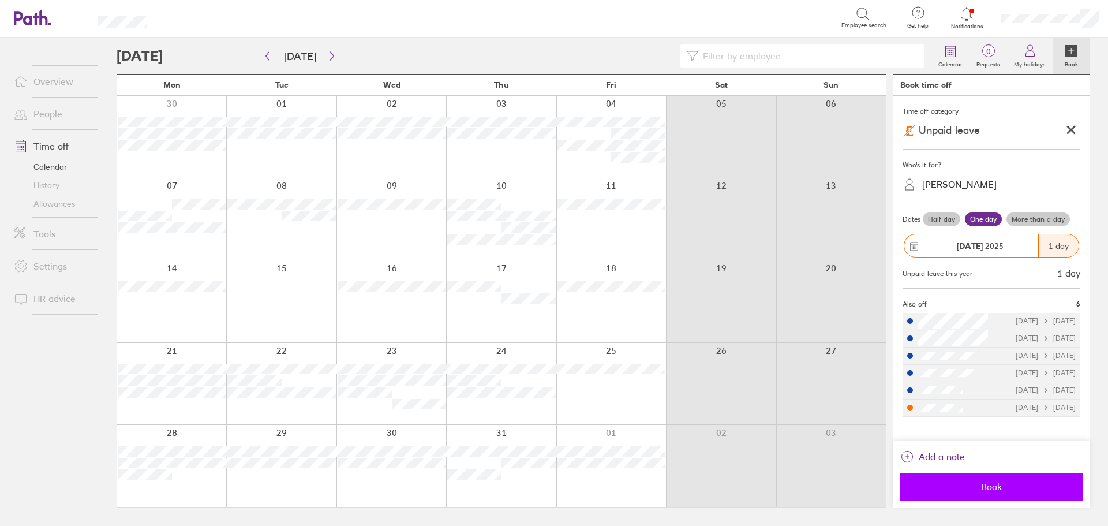
click at [1001, 491] on span "Book" at bounding box center [992, 486] width 166 height 10
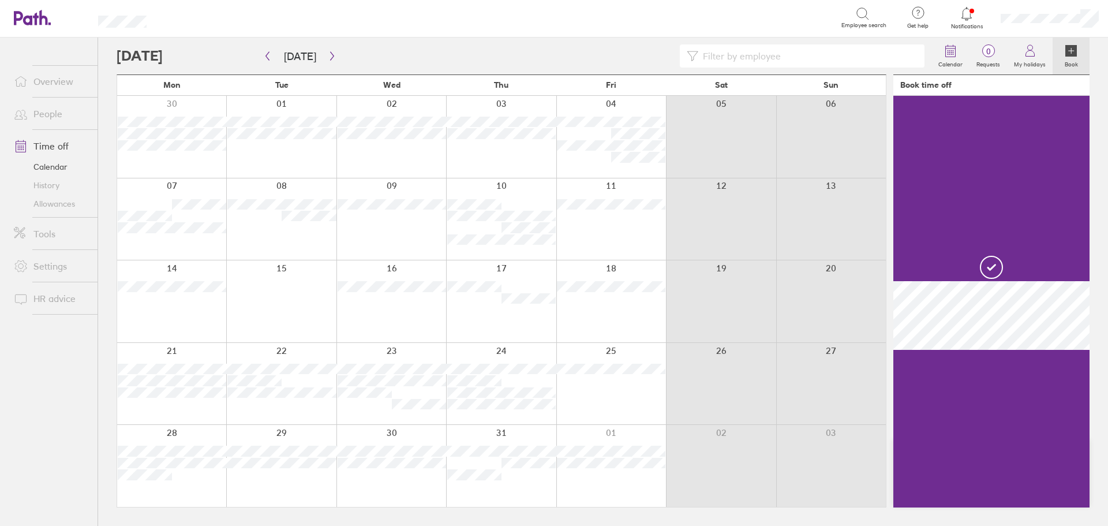
click at [596, 395] on div at bounding box center [611, 384] width 110 height 82
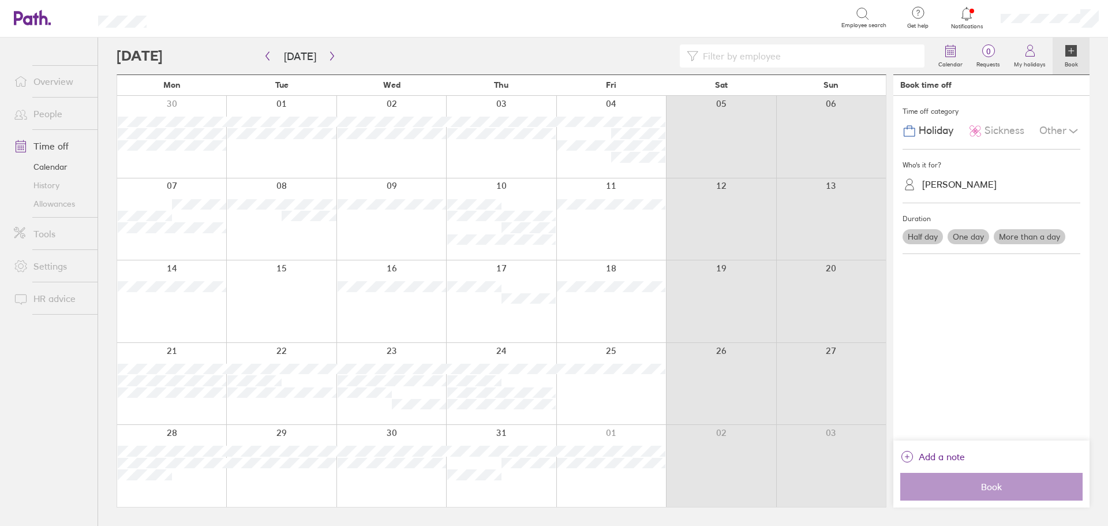
click at [601, 394] on div at bounding box center [611, 384] width 110 height 82
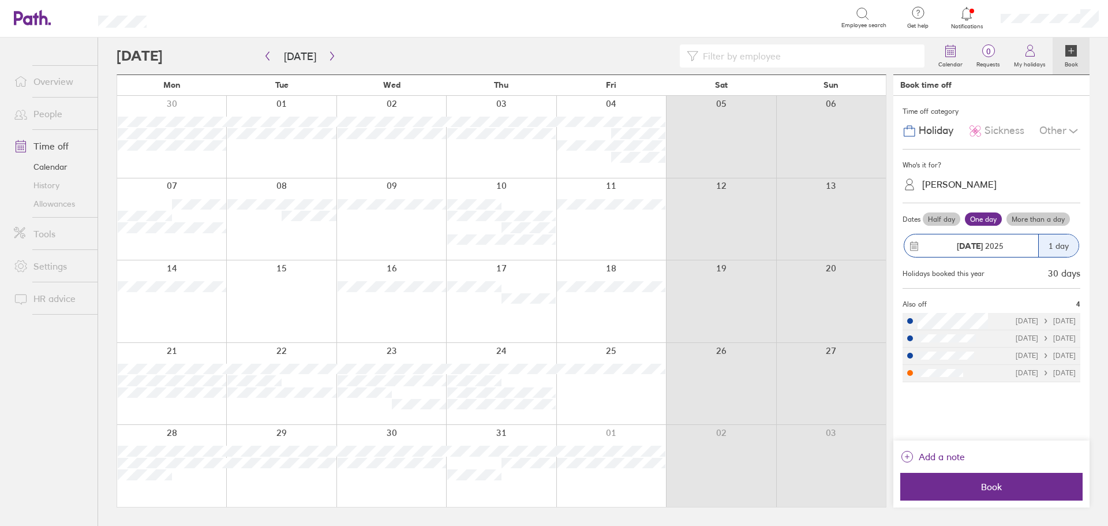
click at [1062, 129] on div "Other" at bounding box center [1060, 131] width 41 height 22
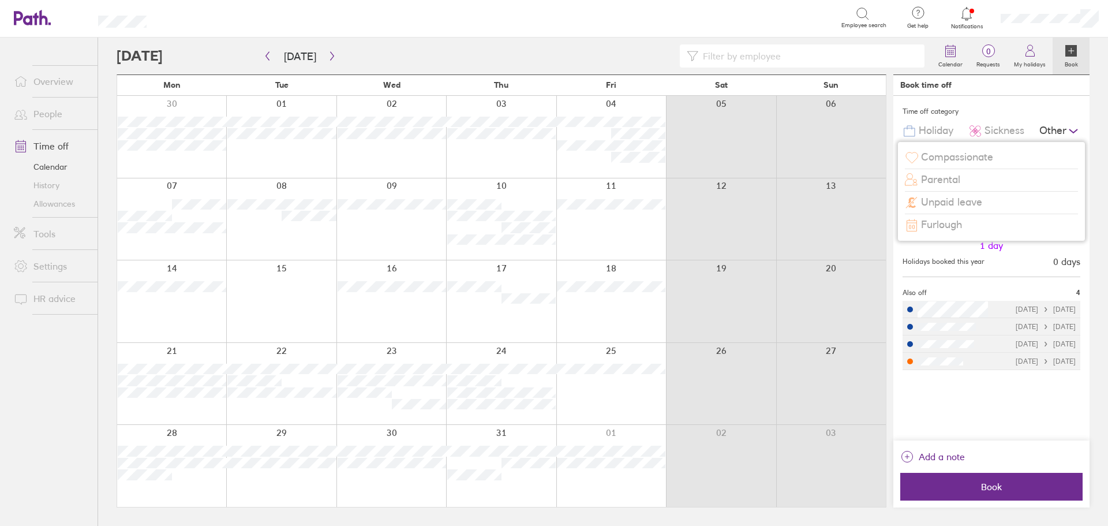
click at [963, 202] on span "Unpaid leave" at bounding box center [951, 202] width 61 height 12
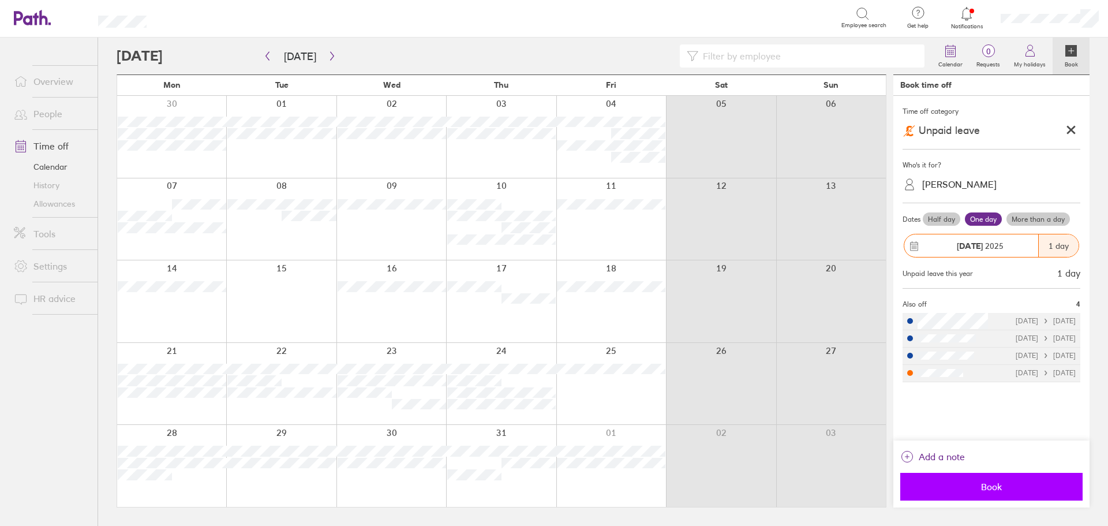
click at [1010, 492] on span "Book" at bounding box center [992, 486] width 166 height 10
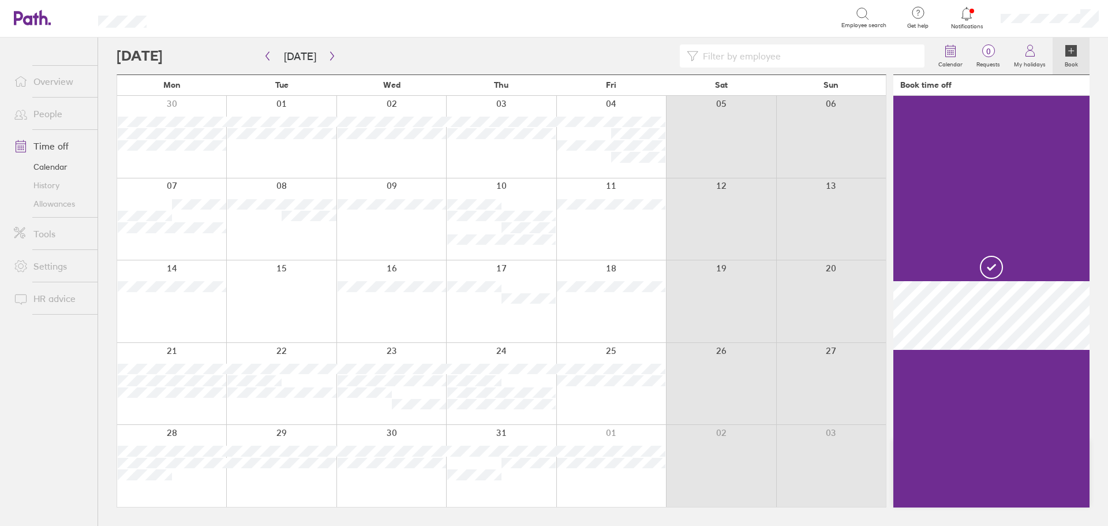
click at [201, 489] on div at bounding box center [171, 466] width 109 height 82
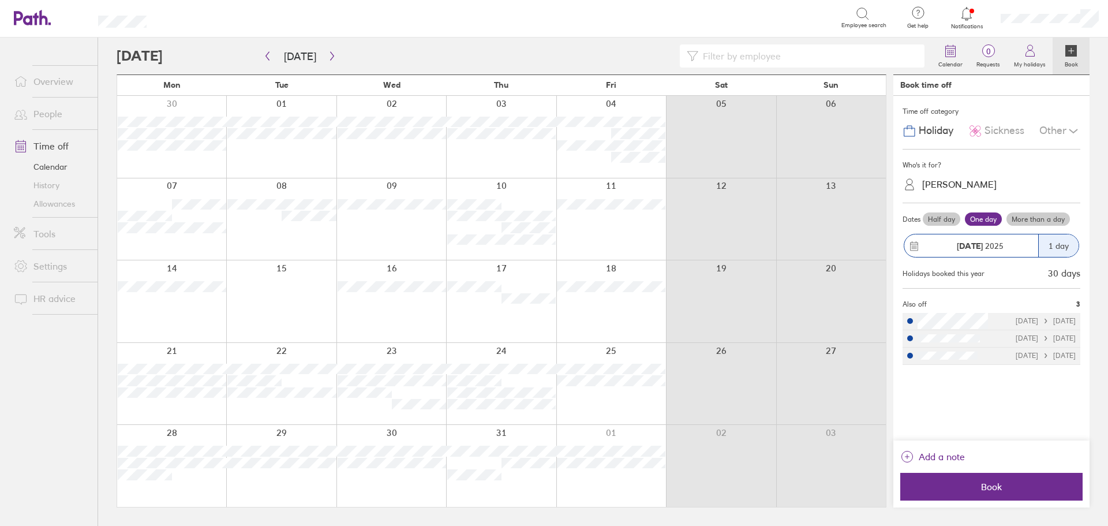
click at [201, 489] on div at bounding box center [171, 466] width 109 height 82
click at [211, 489] on div at bounding box center [171, 466] width 109 height 82
click at [1066, 129] on div "Other" at bounding box center [1060, 131] width 41 height 22
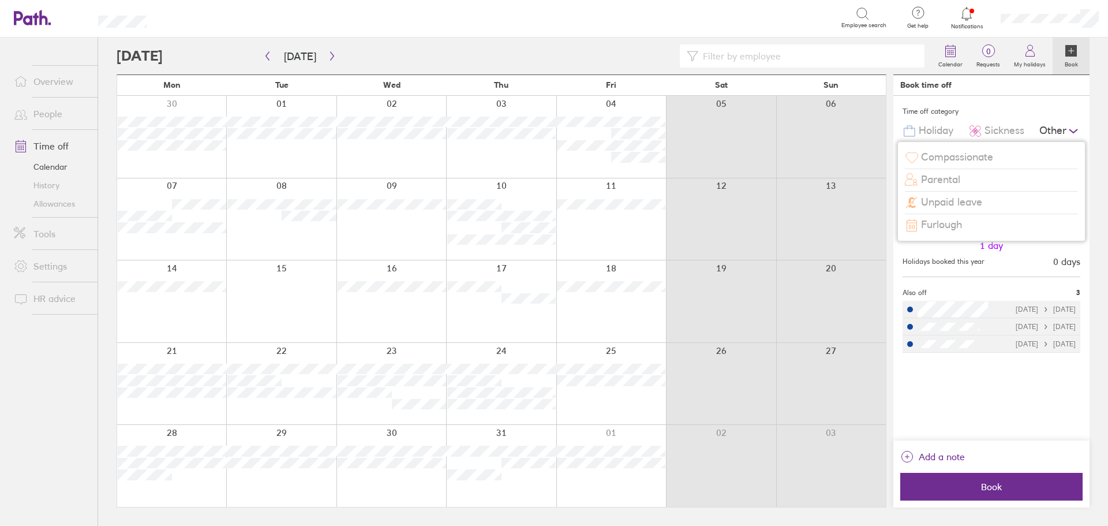
click at [992, 204] on div "Unpaid leave" at bounding box center [991, 203] width 173 height 22
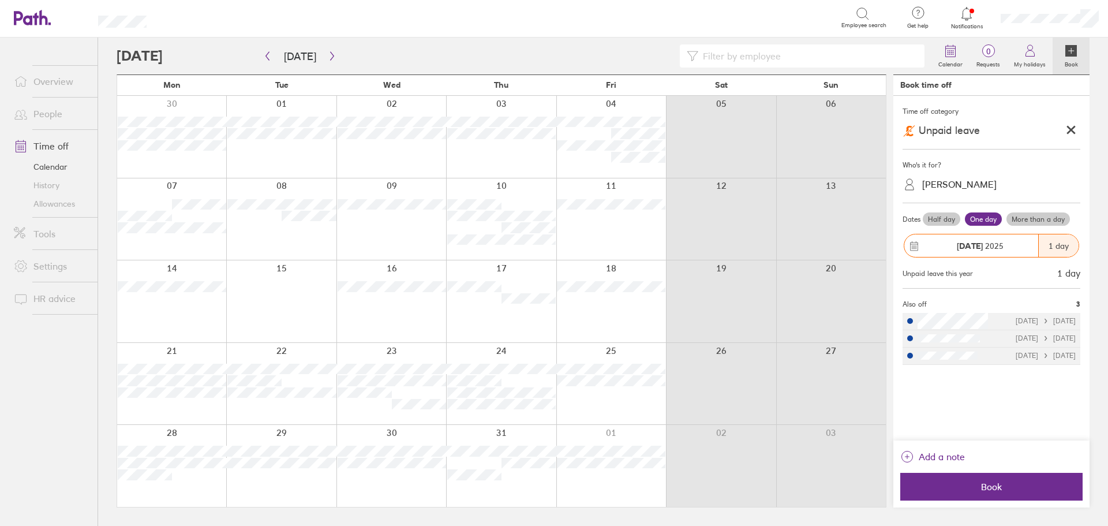
click at [1025, 221] on label "More than a day" at bounding box center [1039, 219] width 64 height 14
click at [0, 0] on input "More than a day" at bounding box center [0, 0] width 0 height 0
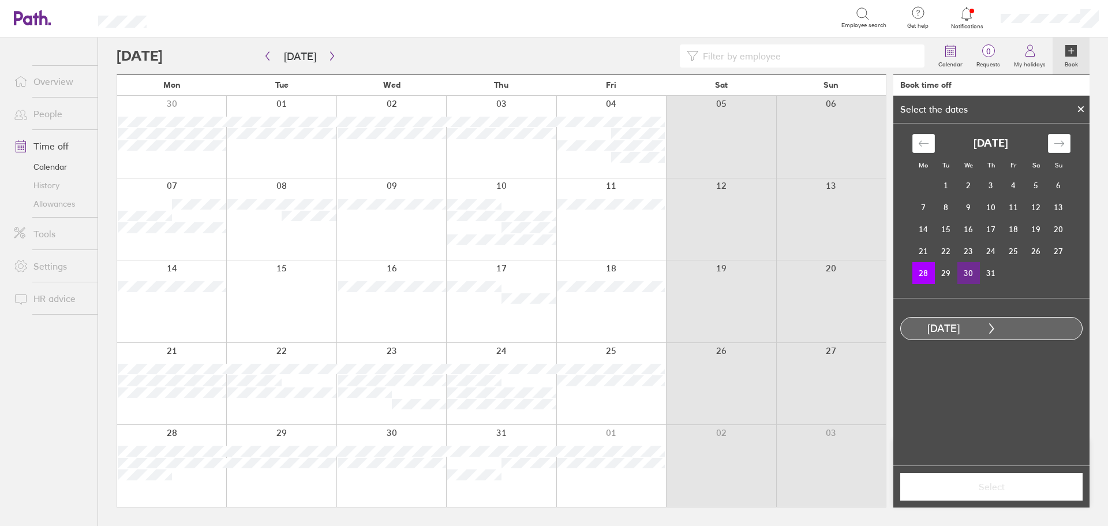
click at [972, 275] on td "30" at bounding box center [969, 273] width 23 height 22
click at [998, 496] on button "Select" at bounding box center [992, 487] width 182 height 28
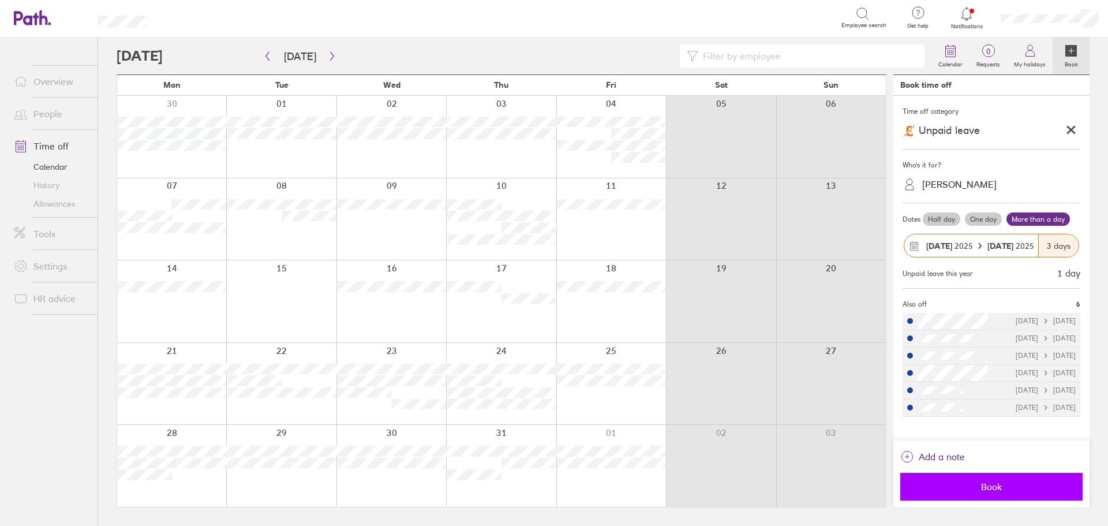
click at [993, 487] on span "Book" at bounding box center [992, 486] width 166 height 10
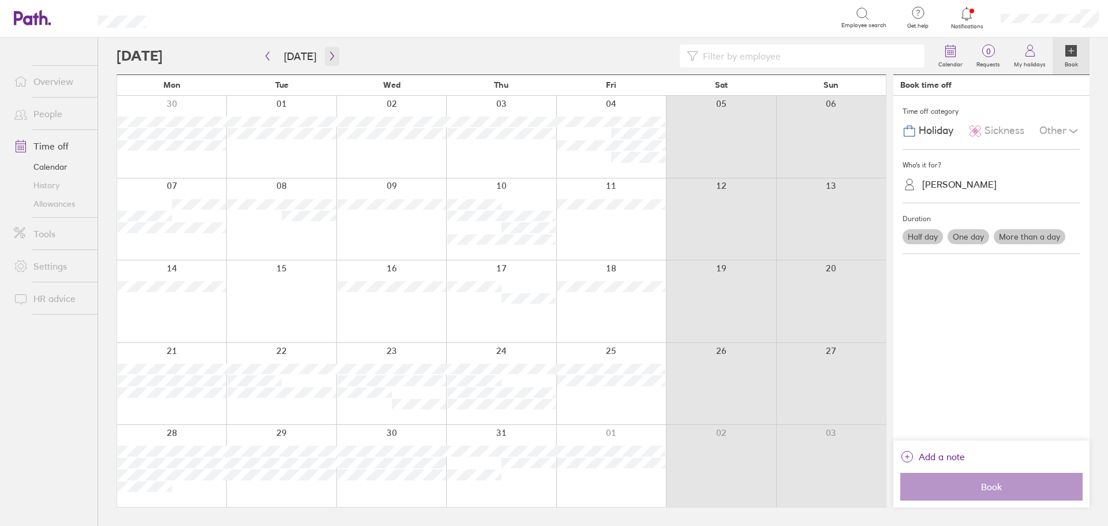
click at [328, 55] on icon "button" at bounding box center [332, 55] width 9 height 9
click at [469, 229] on div at bounding box center [501, 219] width 110 height 82
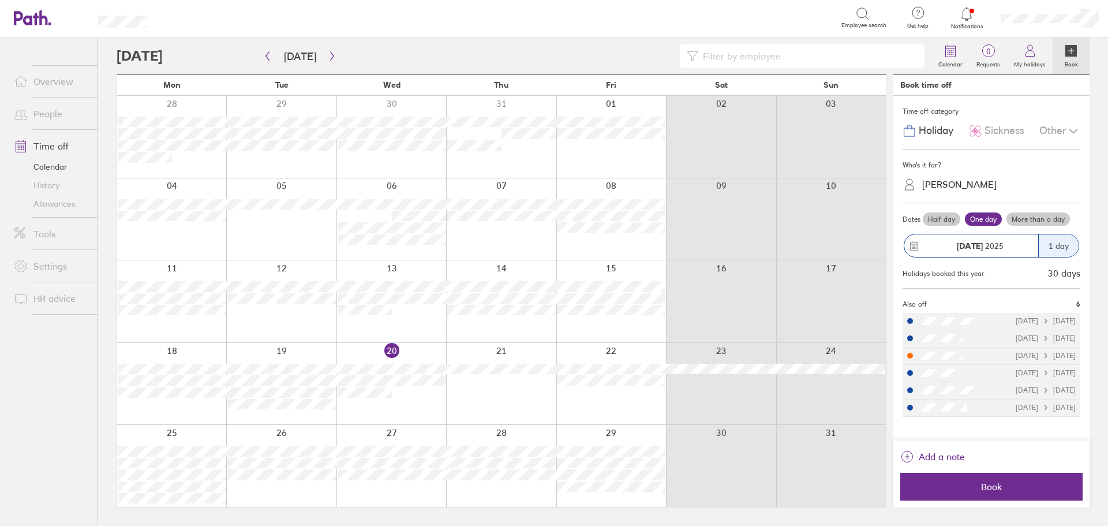
click at [1067, 130] on icon at bounding box center [1074, 131] width 14 height 14
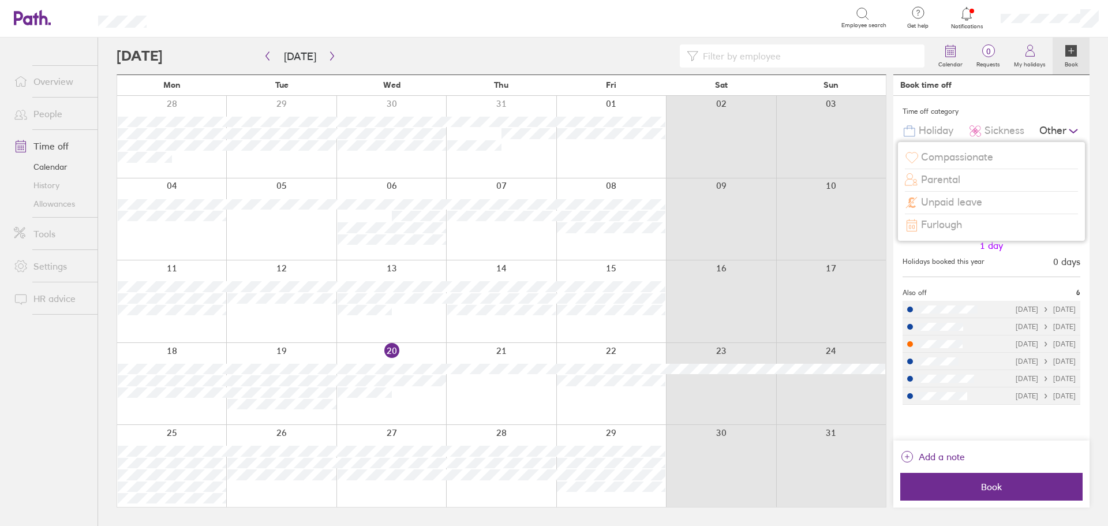
click at [990, 205] on div "Unpaid leave" at bounding box center [991, 203] width 173 height 22
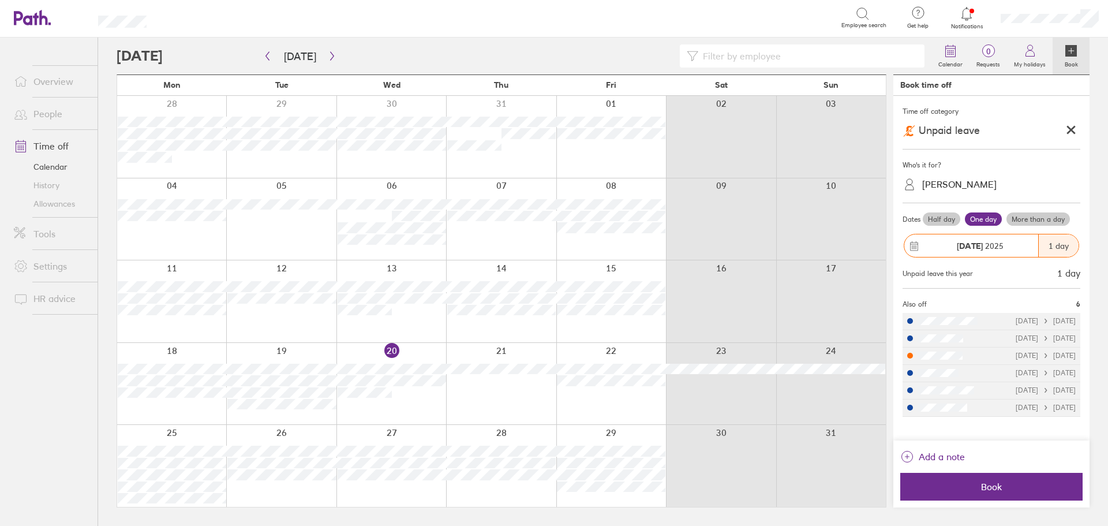
click at [946, 220] on label "Half day" at bounding box center [942, 219] width 38 height 14
click at [0, 0] on input "Half day" at bounding box center [0, 0] width 0 height 0
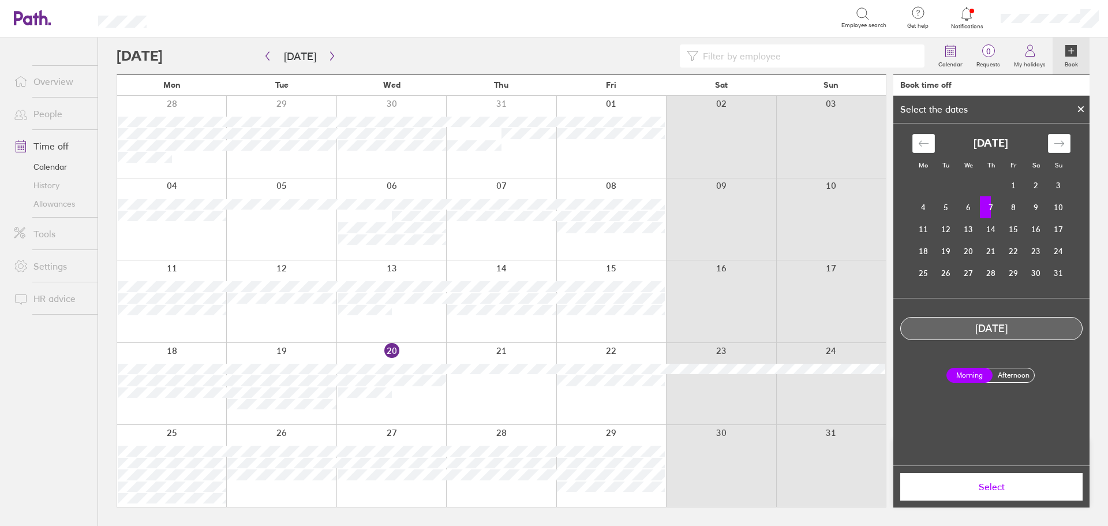
click at [1013, 380] on label "Afternoon" at bounding box center [1014, 375] width 46 height 14
click at [0, 0] on input "Afternoon" at bounding box center [0, 0] width 0 height 0
click at [1006, 491] on span "Select" at bounding box center [992, 486] width 166 height 10
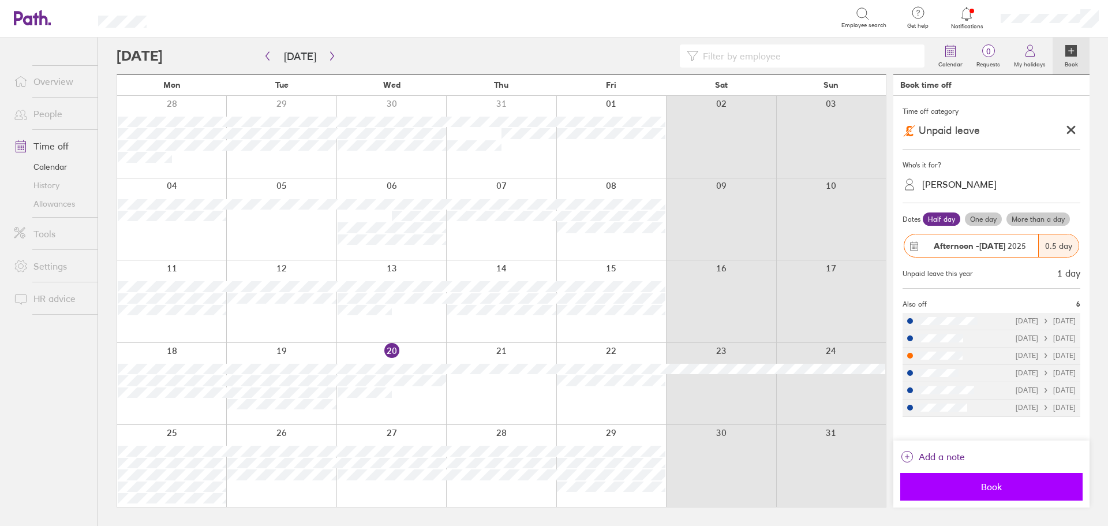
click at [974, 486] on span "Book" at bounding box center [992, 486] width 166 height 10
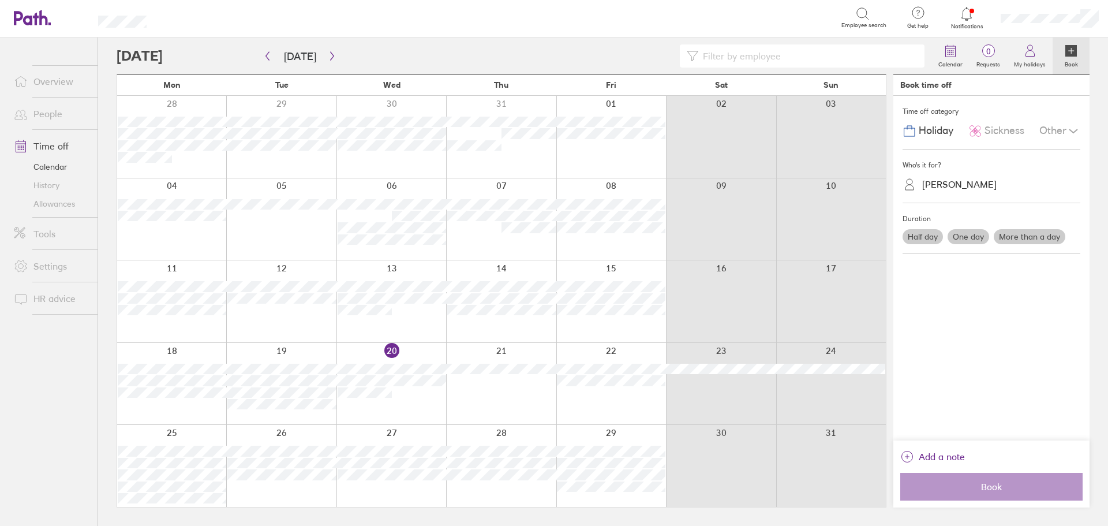
click at [635, 246] on div at bounding box center [611, 219] width 110 height 82
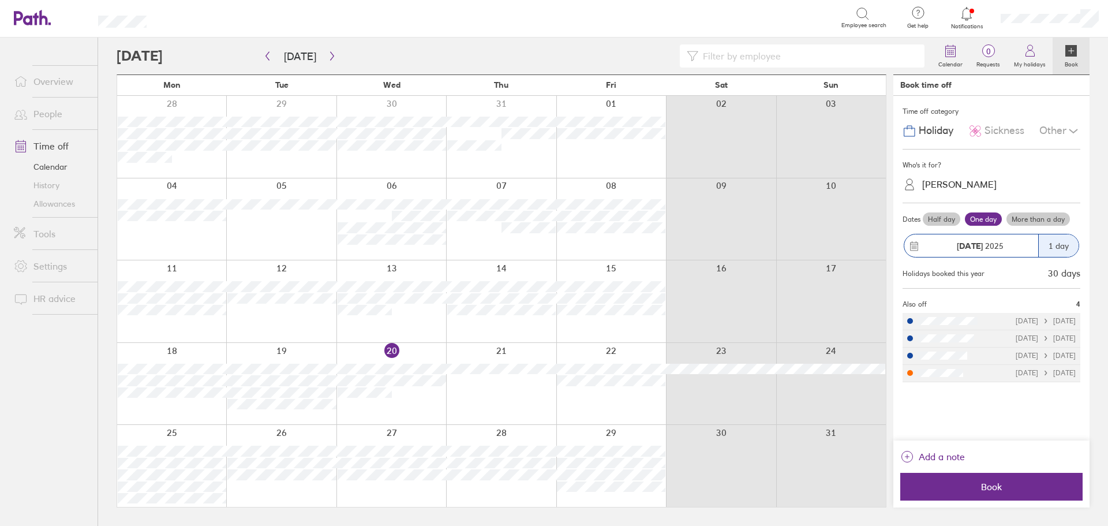
click at [1053, 125] on div "Other" at bounding box center [1060, 131] width 41 height 22
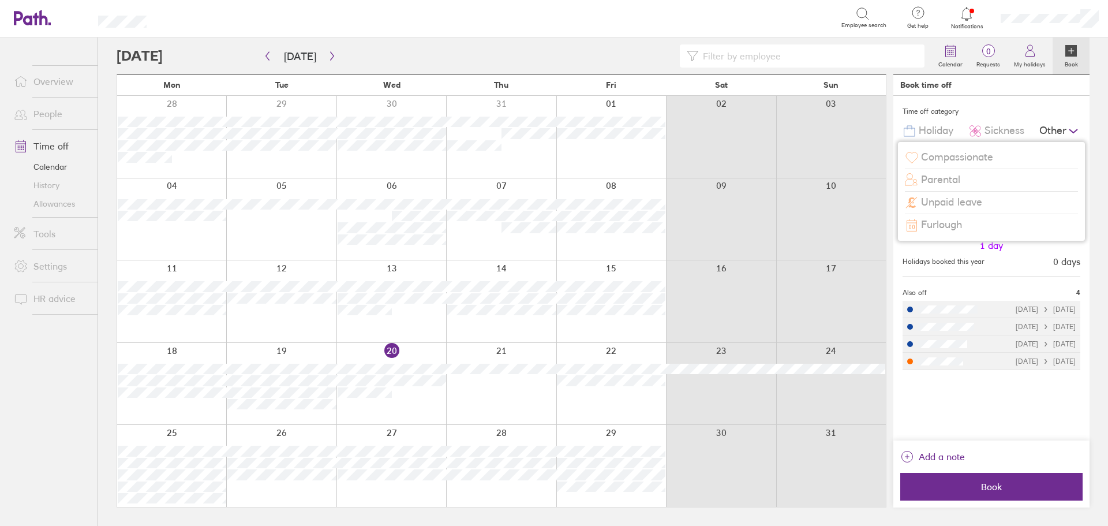
click at [991, 205] on div "Unpaid leave" at bounding box center [991, 203] width 173 height 22
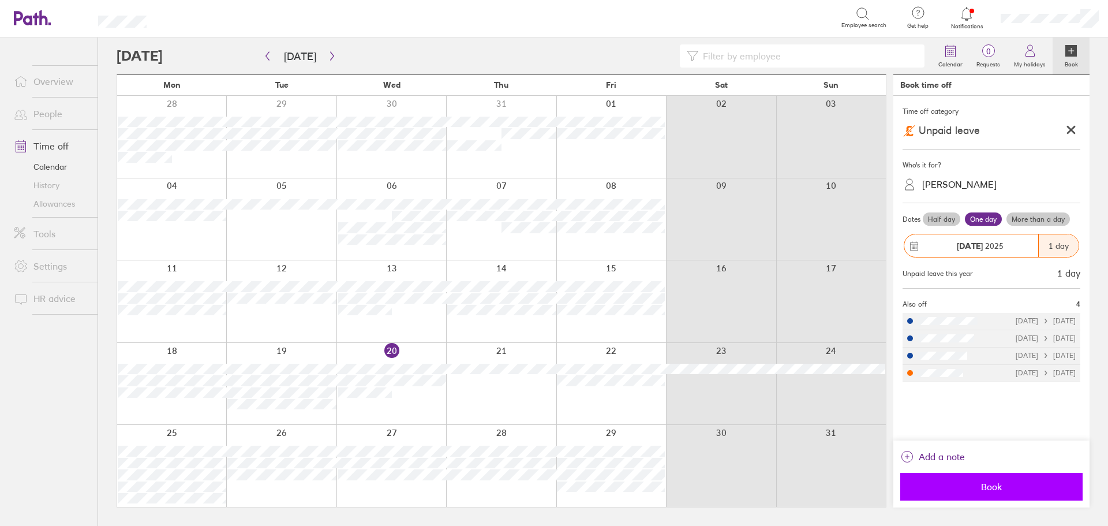
click at [1009, 492] on span "Book" at bounding box center [992, 486] width 166 height 10
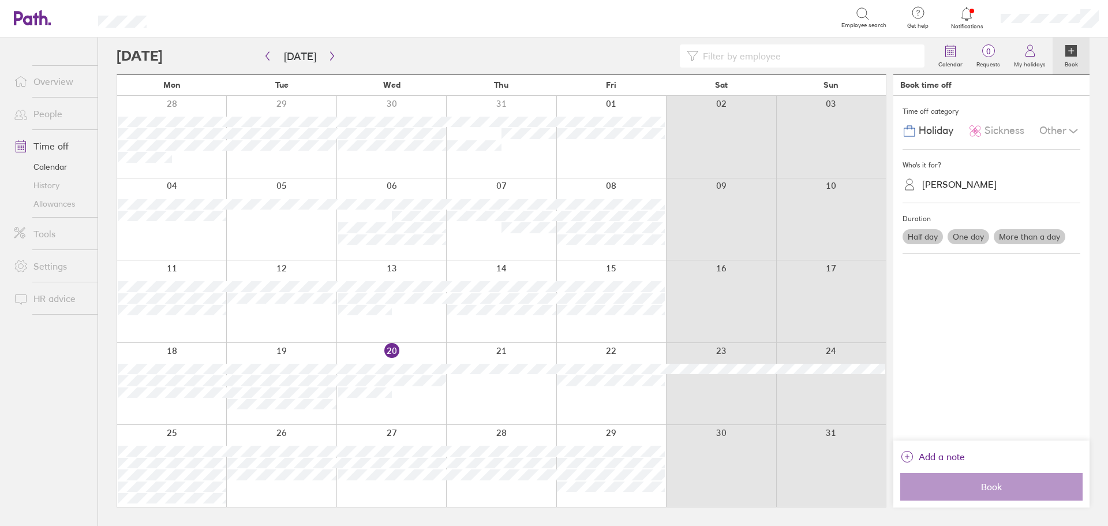
click at [178, 325] on div at bounding box center [171, 301] width 109 height 82
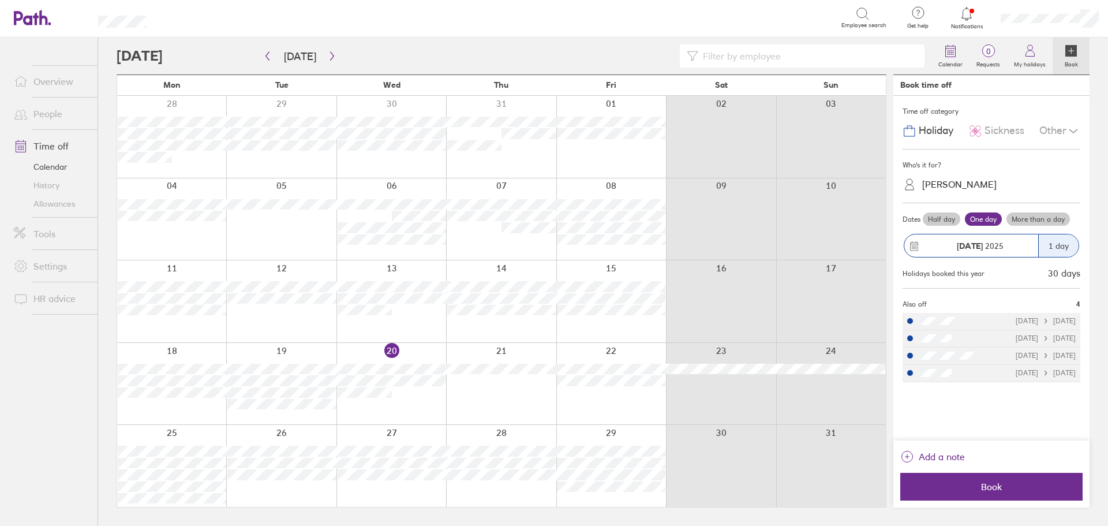
click at [1060, 130] on div "Other" at bounding box center [1060, 131] width 41 height 22
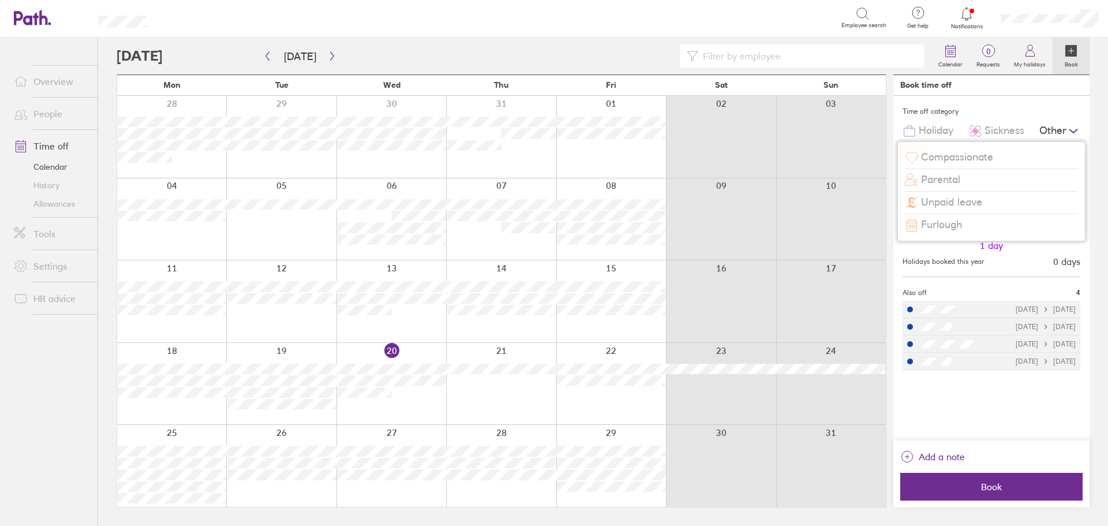
click at [983, 204] on span "Unpaid leave" at bounding box center [951, 202] width 61 height 12
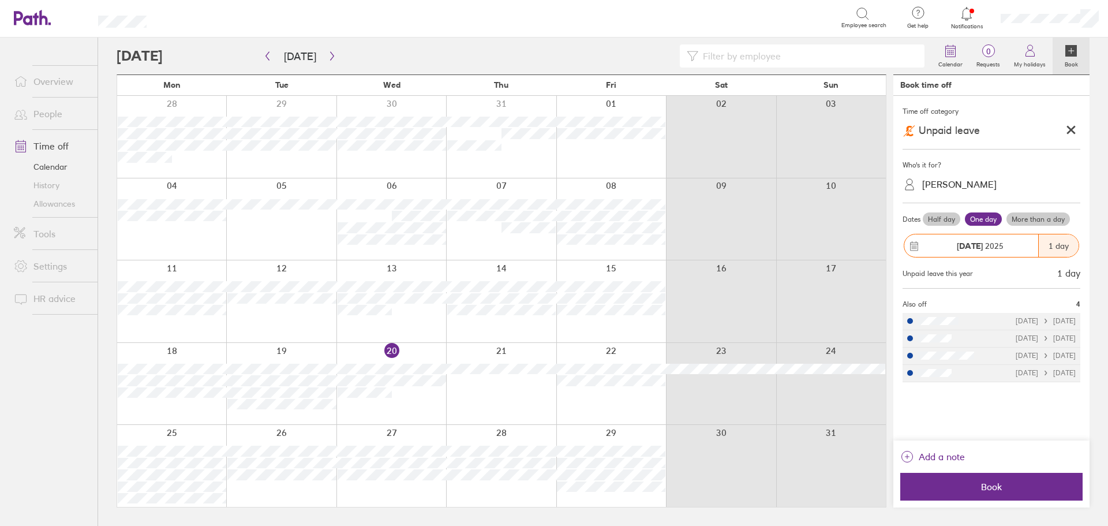
click at [951, 220] on label "Half day" at bounding box center [942, 219] width 38 height 14
click at [0, 0] on input "Half day" at bounding box center [0, 0] width 0 height 0
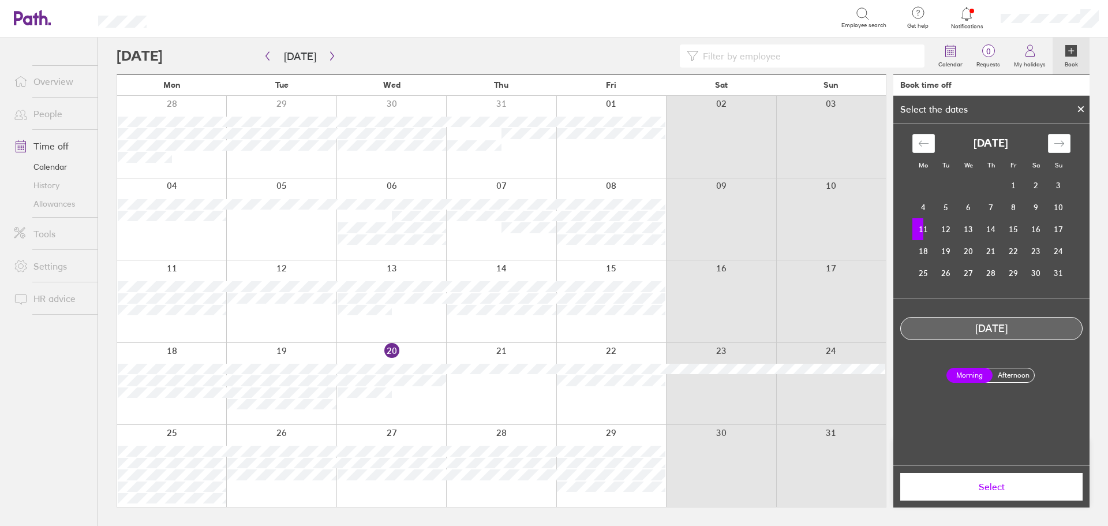
click at [1022, 374] on label "Afternoon" at bounding box center [1014, 375] width 46 height 14
click at [0, 0] on input "Afternoon" at bounding box center [0, 0] width 0 height 0
click at [1004, 492] on button "Select" at bounding box center [992, 487] width 182 height 28
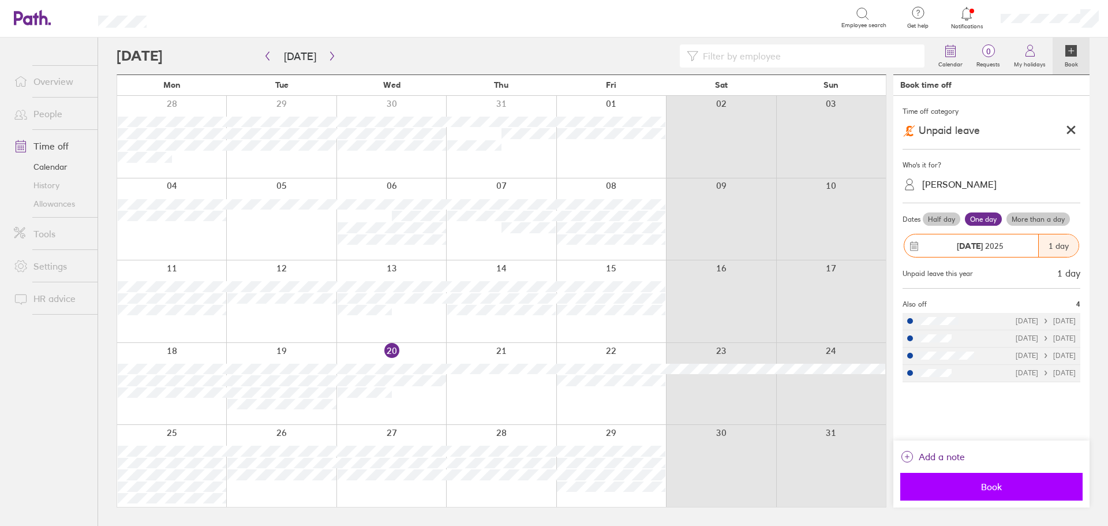
click at [1005, 490] on span "Book" at bounding box center [992, 486] width 166 height 10
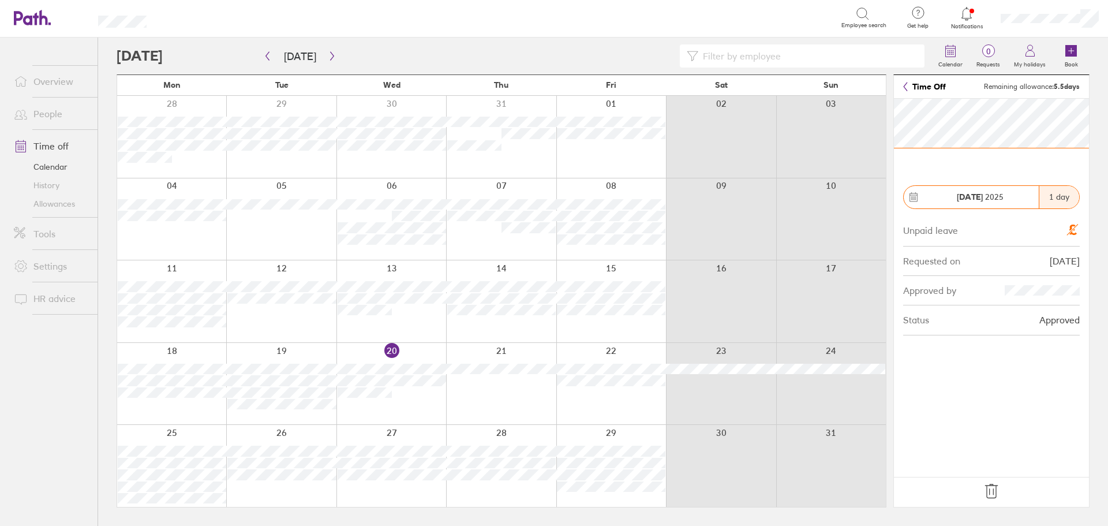
click at [992, 496] on icon at bounding box center [992, 491] width 18 height 18
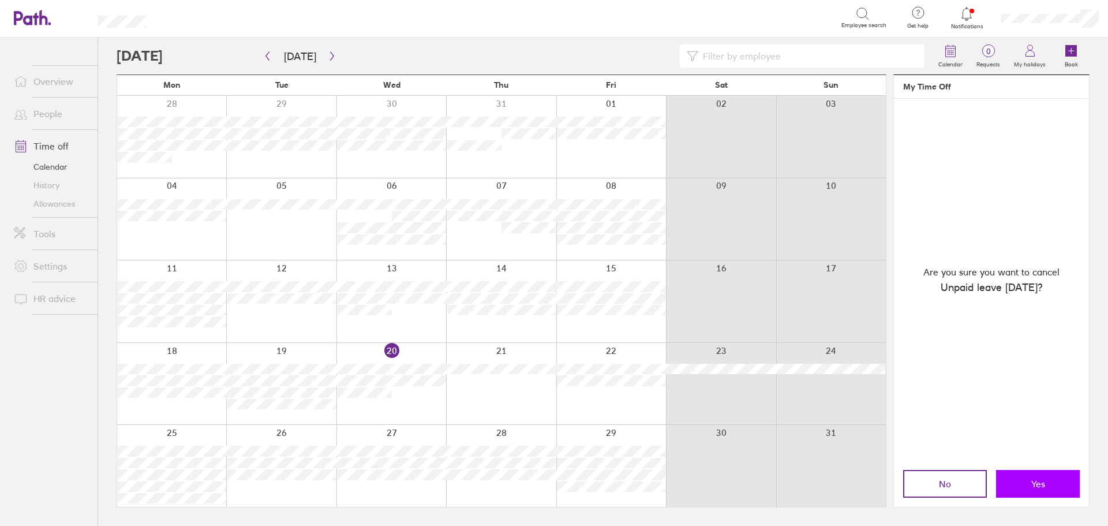
click at [1020, 473] on button "Yes" at bounding box center [1038, 484] width 84 height 28
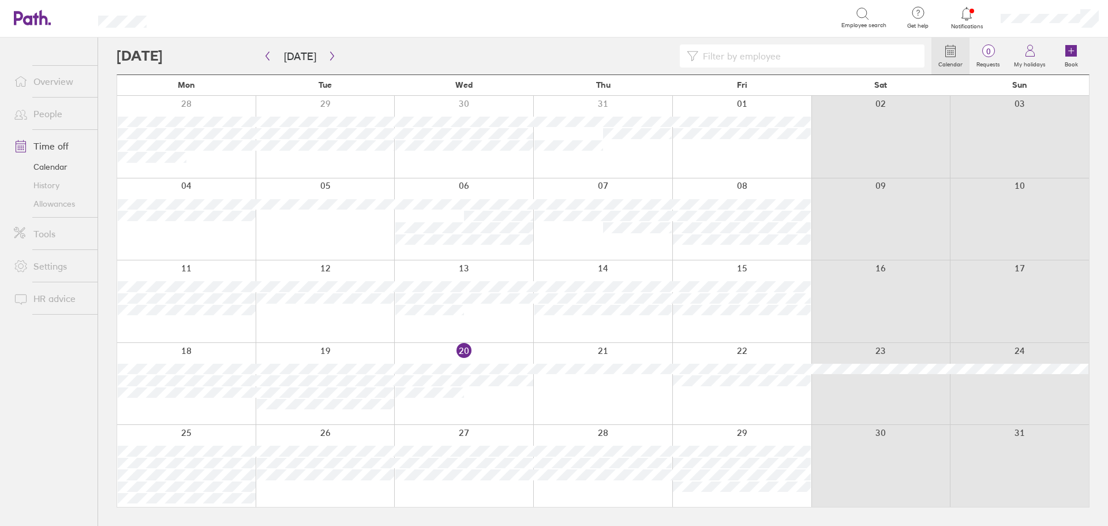
click at [212, 323] on div at bounding box center [186, 301] width 139 height 82
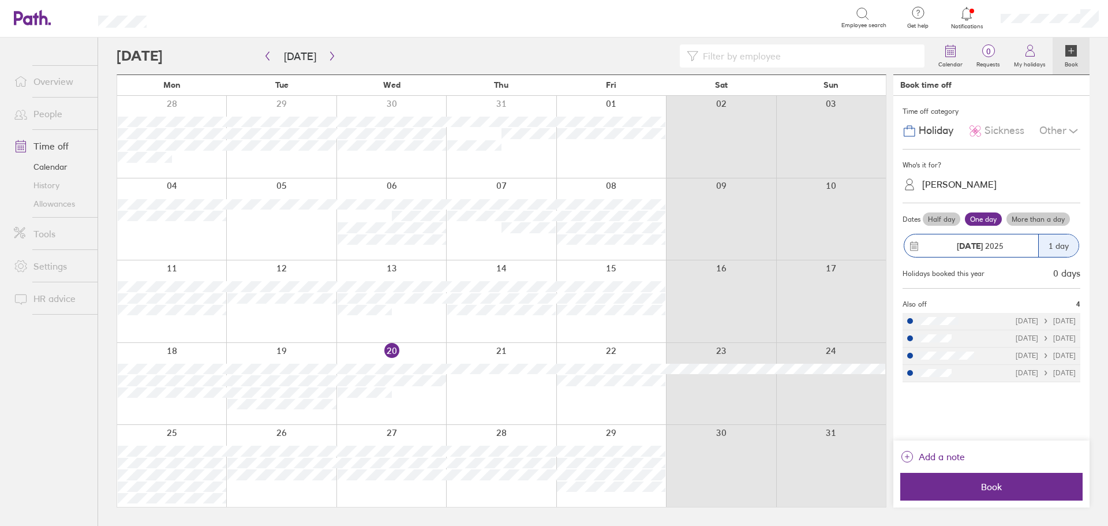
click at [1059, 131] on div "Other" at bounding box center [1060, 131] width 41 height 22
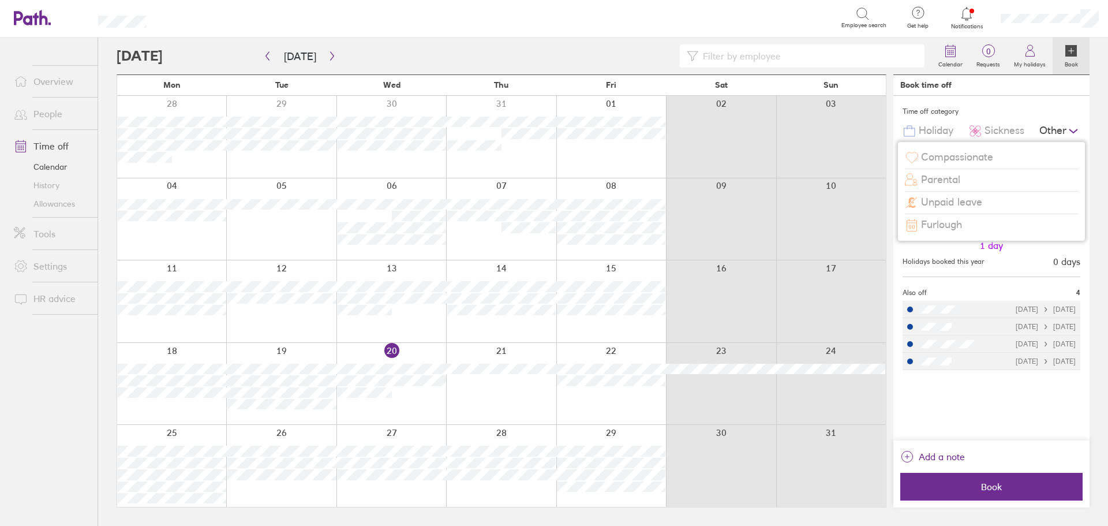
click at [985, 203] on div "Unpaid leave" at bounding box center [991, 203] width 173 height 22
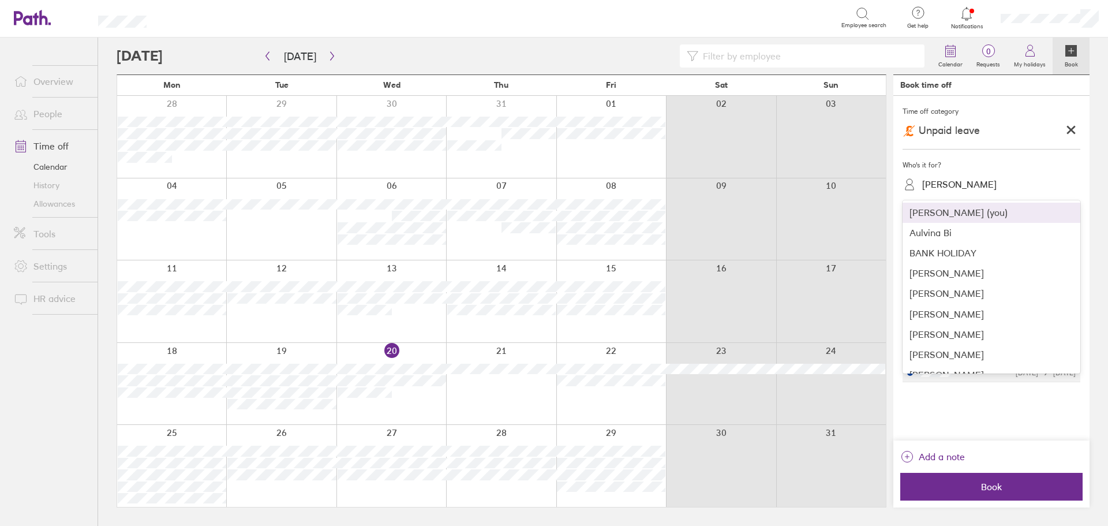
click at [970, 186] on div "[PERSON_NAME]" at bounding box center [959, 184] width 74 height 11
click at [952, 337] on div "[PERSON_NAME]" at bounding box center [992, 337] width 178 height 20
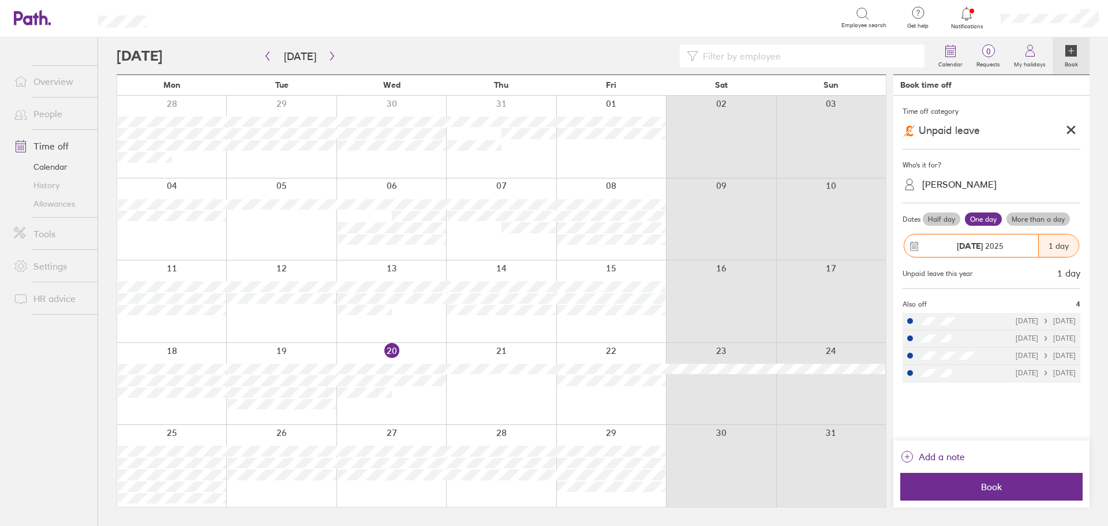
click at [950, 217] on label "Half day" at bounding box center [942, 219] width 38 height 14
click at [0, 0] on input "Half day" at bounding box center [0, 0] width 0 height 0
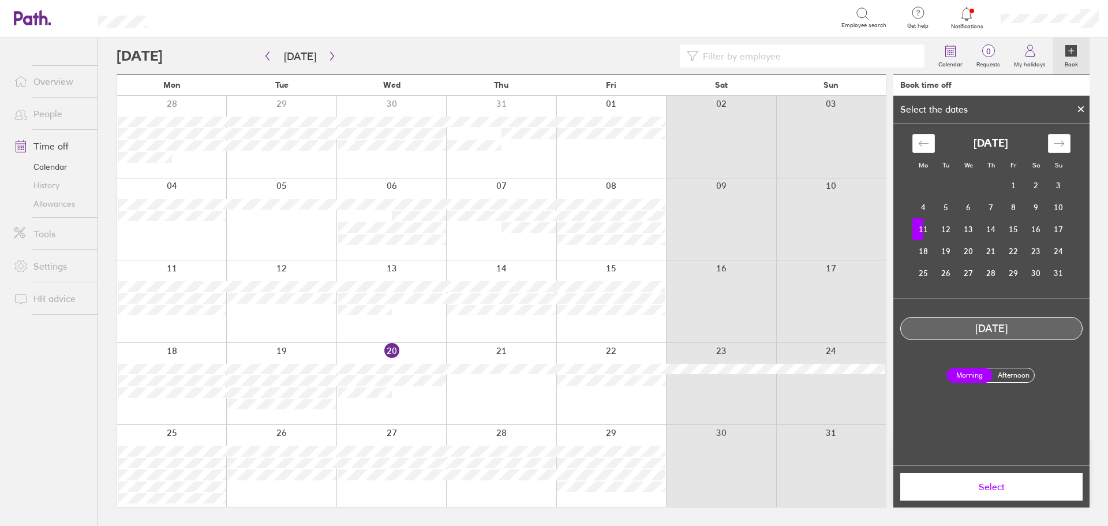
click at [1025, 372] on label "Afternoon" at bounding box center [1014, 375] width 46 height 14
click at [0, 0] on input "Afternoon" at bounding box center [0, 0] width 0 height 0
click at [1006, 492] on button "Select" at bounding box center [992, 487] width 182 height 28
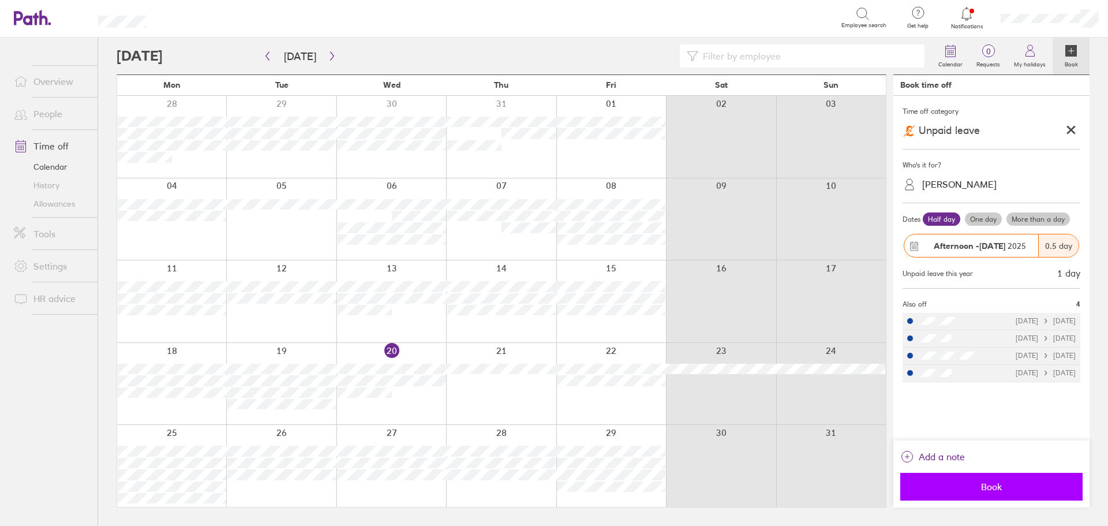
click at [980, 492] on button "Book" at bounding box center [992, 487] width 182 height 28
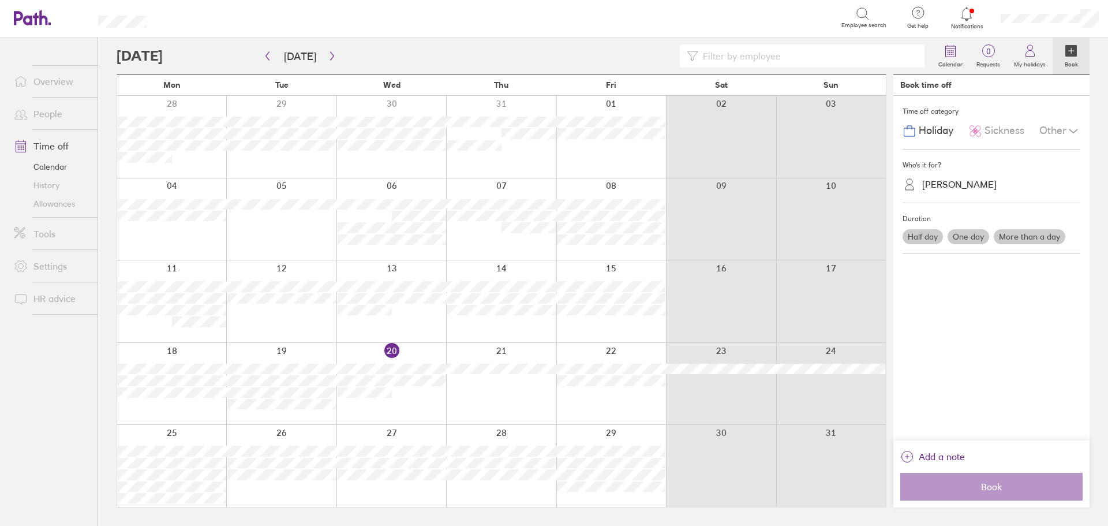
click at [490, 330] on div at bounding box center [501, 301] width 110 height 82
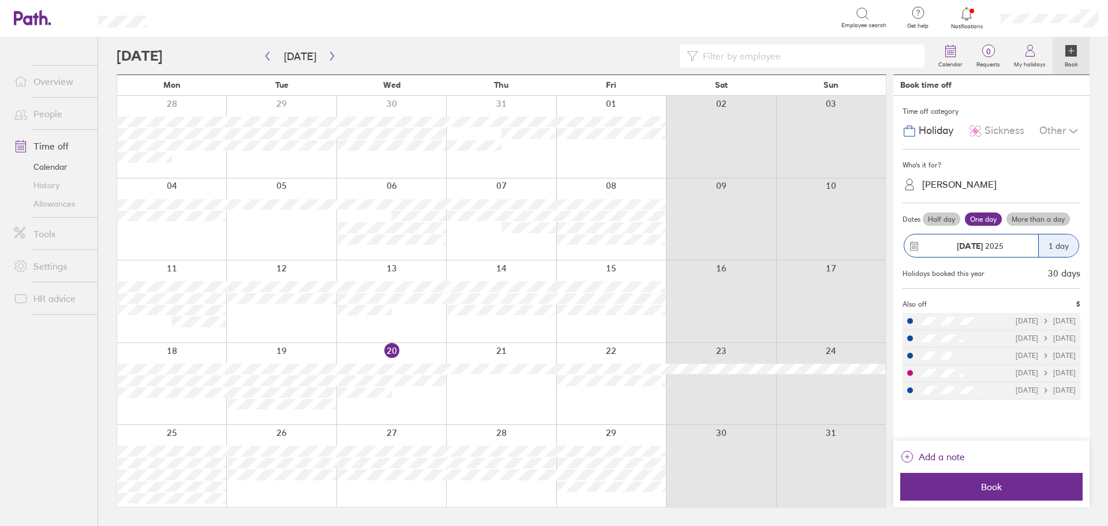
click at [757, 61] on input at bounding box center [808, 56] width 219 height 22
type input "[PERSON_NAME]"
click at [628, 286] on div at bounding box center [611, 301] width 110 height 82
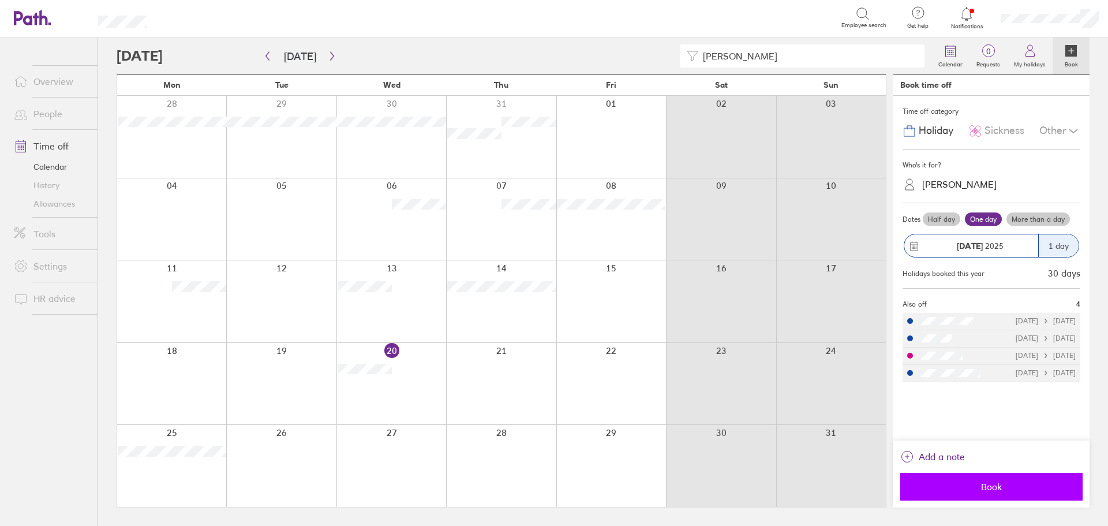
click at [990, 484] on span "Book" at bounding box center [992, 486] width 166 height 10
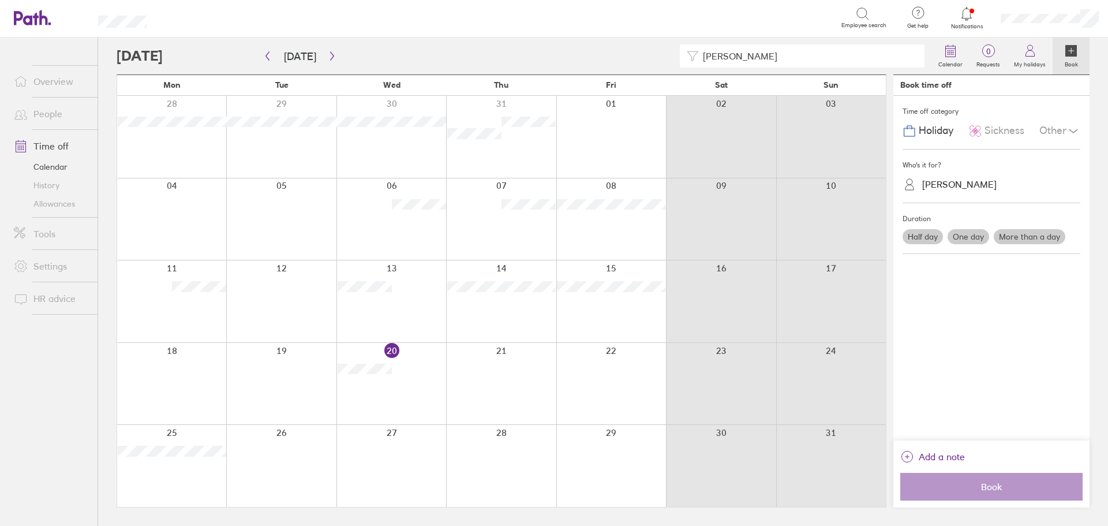
click at [298, 393] on div at bounding box center [281, 384] width 110 height 82
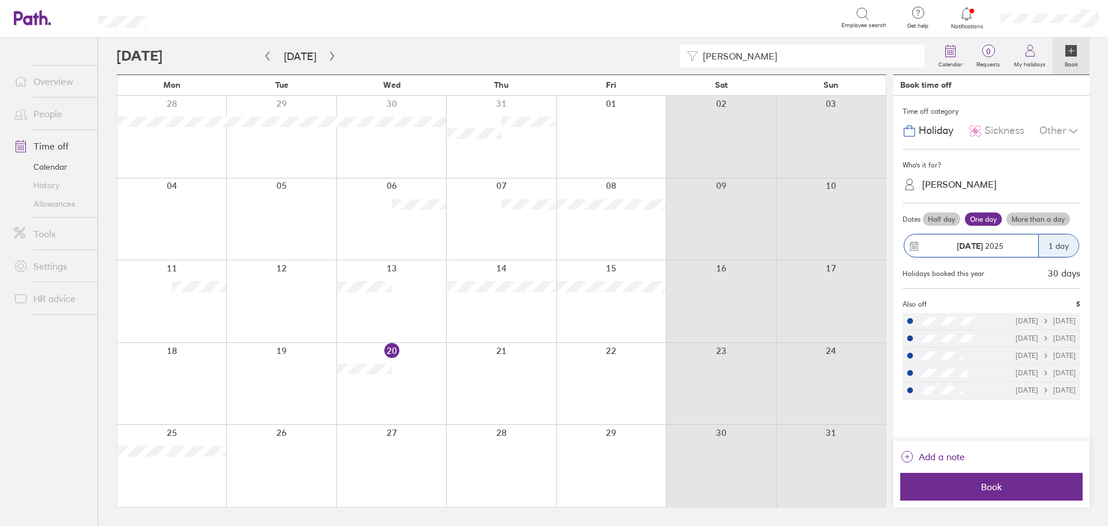
click at [1055, 122] on div "Other" at bounding box center [1060, 131] width 41 height 22
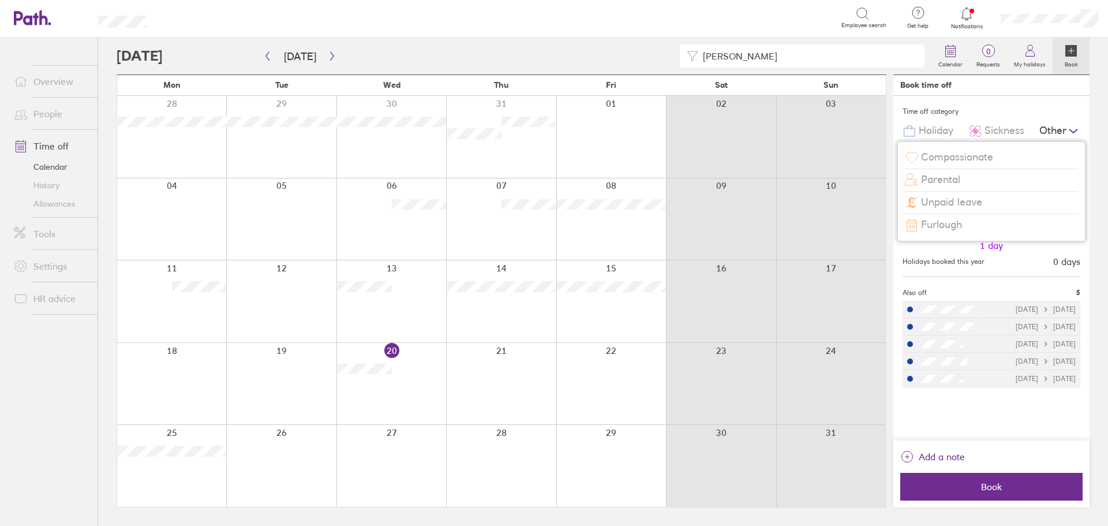
click at [991, 203] on div "Unpaid leave" at bounding box center [991, 203] width 173 height 22
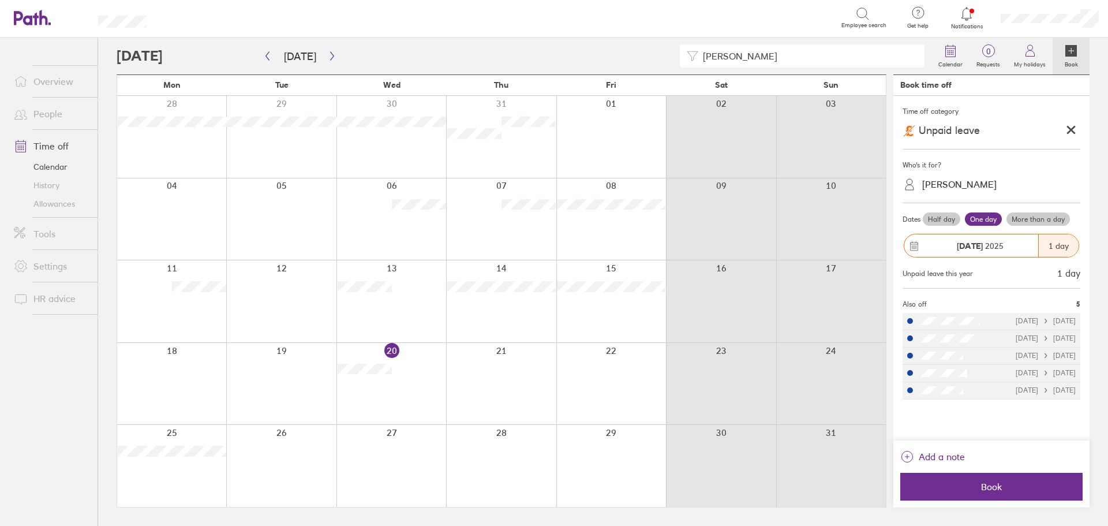
click at [947, 216] on label "Half day" at bounding box center [942, 219] width 38 height 14
click at [0, 0] on input "Half day" at bounding box center [0, 0] width 0 height 0
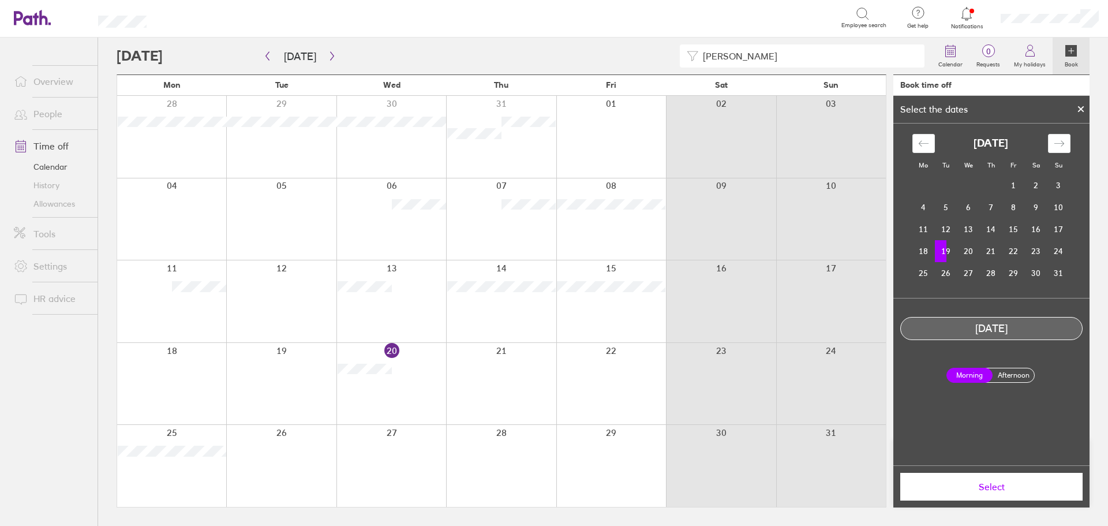
click at [1009, 375] on label "Afternoon" at bounding box center [1014, 375] width 46 height 14
click at [0, 0] on input "Afternoon" at bounding box center [0, 0] width 0 height 0
click at [986, 485] on span "Select" at bounding box center [992, 486] width 166 height 10
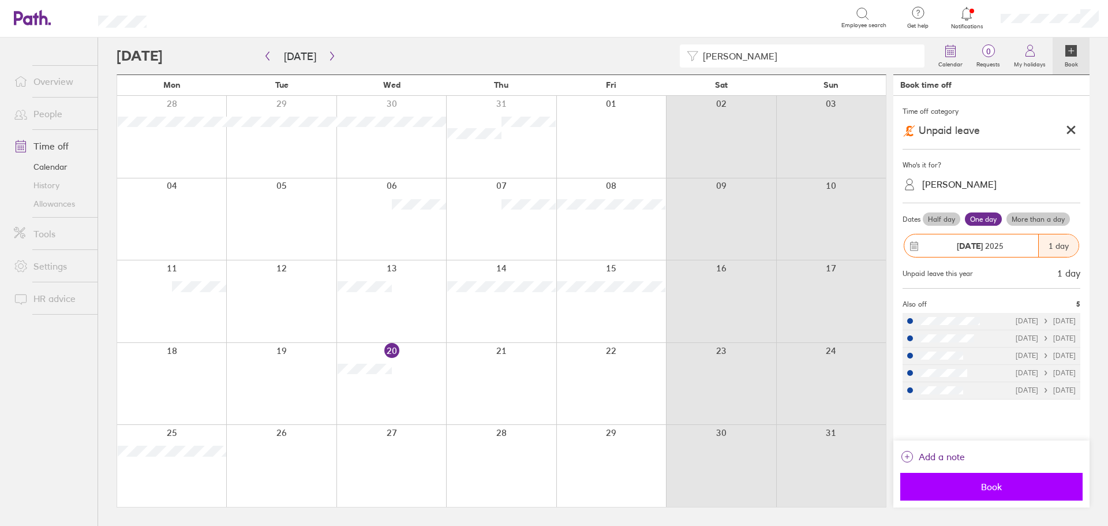
click at [987, 485] on span "Book" at bounding box center [992, 486] width 166 height 10
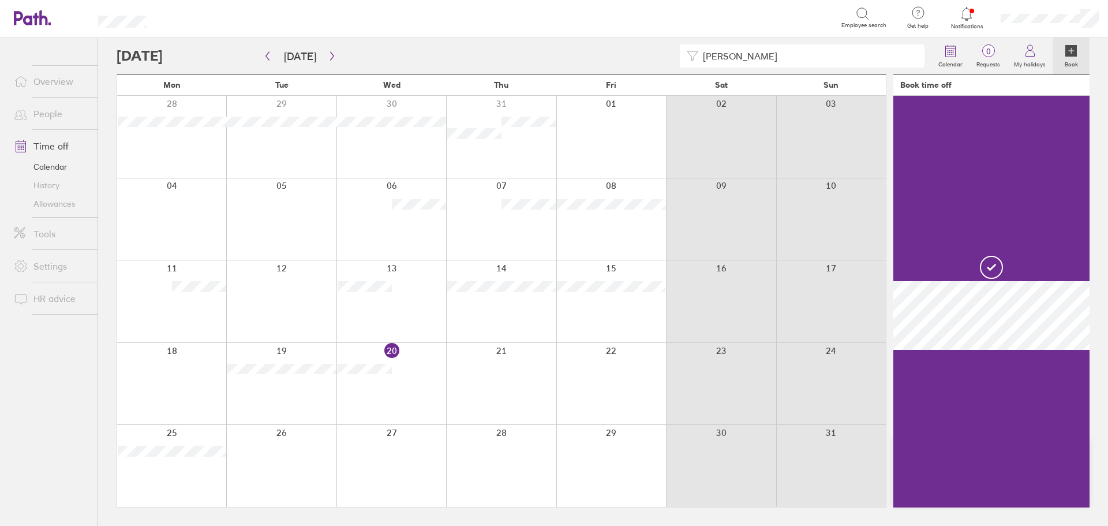
click at [263, 399] on div at bounding box center [281, 384] width 110 height 82
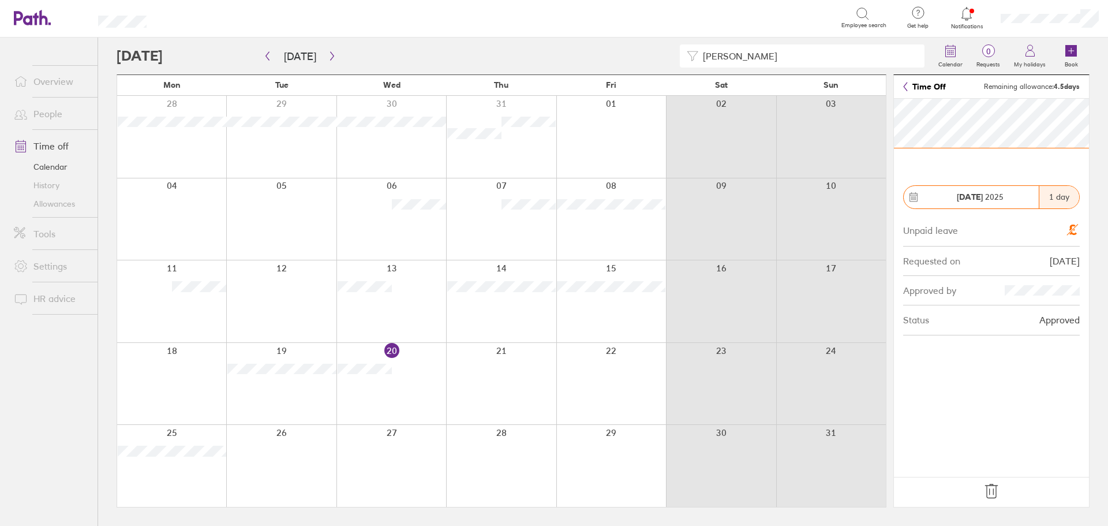
click at [992, 490] on icon at bounding box center [992, 491] width 18 height 18
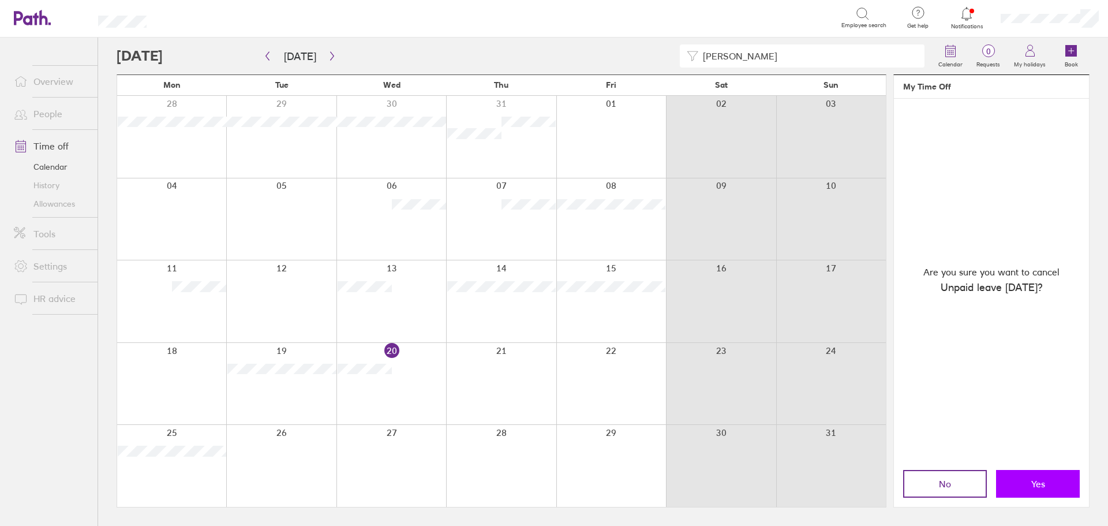
click at [1055, 494] on button "Yes" at bounding box center [1038, 484] width 84 height 28
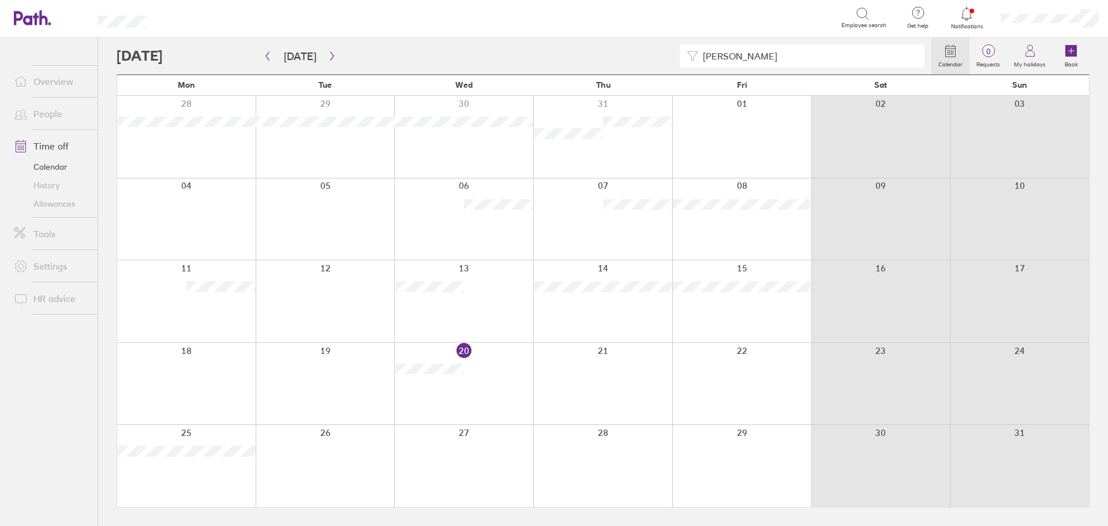
click at [356, 387] on div at bounding box center [325, 384] width 139 height 82
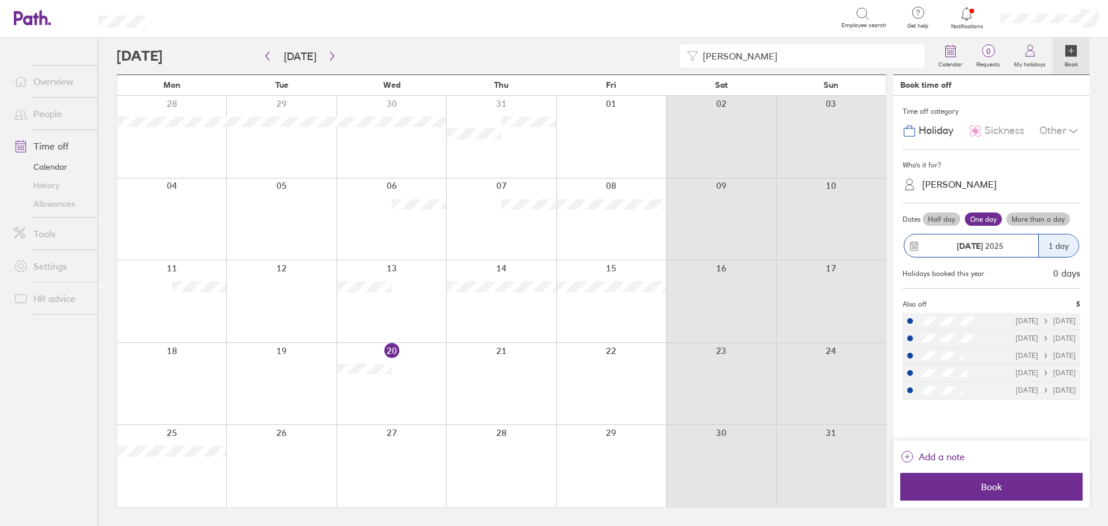
click at [1057, 135] on div "Other" at bounding box center [1060, 131] width 41 height 22
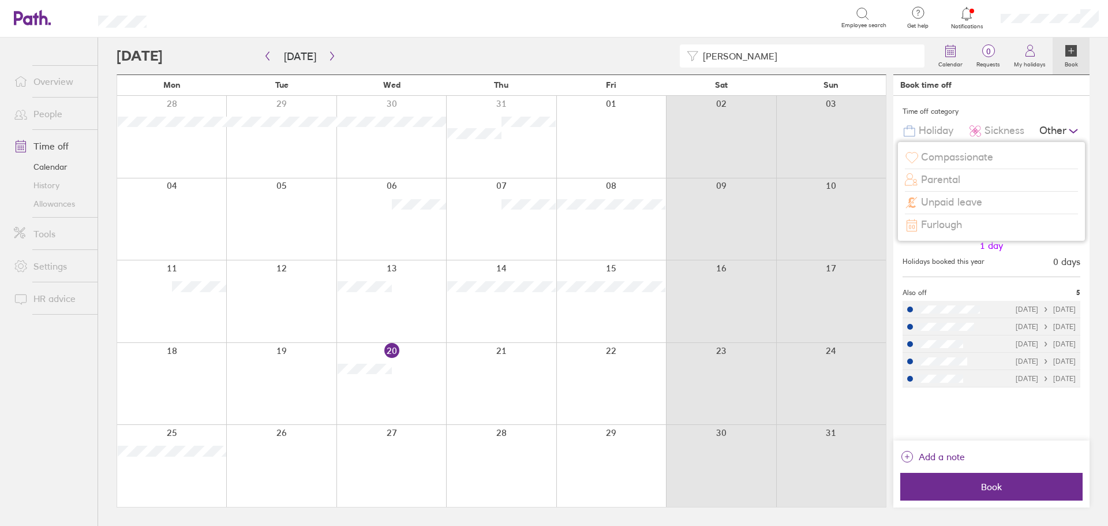
click at [968, 204] on span "Unpaid leave" at bounding box center [951, 202] width 61 height 12
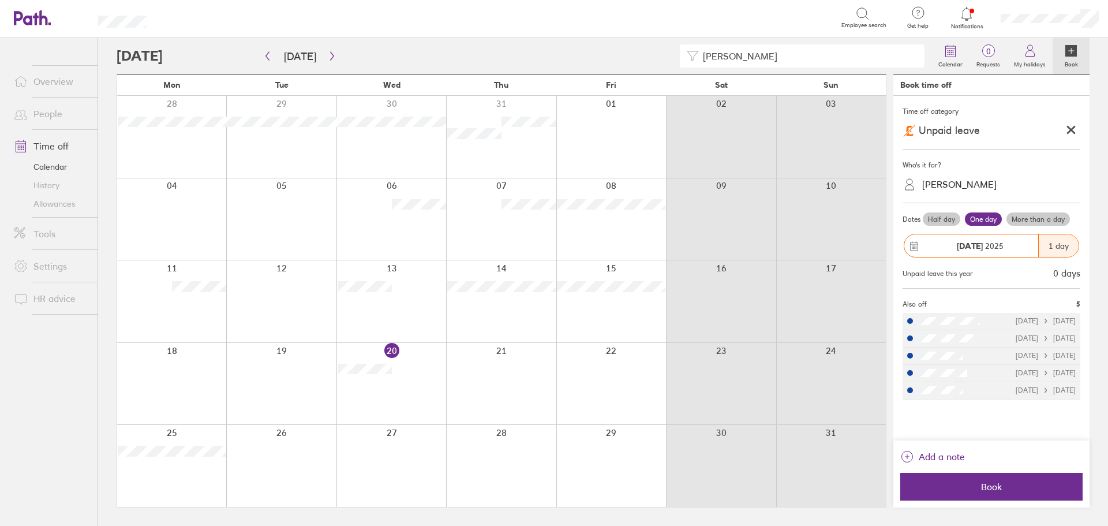
click at [973, 191] on div "[PERSON_NAME]" at bounding box center [999, 184] width 164 height 18
click at [955, 209] on div "[PERSON_NAME] (you)" at bounding box center [992, 213] width 178 height 20
click at [940, 218] on label "Half day" at bounding box center [942, 219] width 38 height 14
click at [0, 0] on input "Half day" at bounding box center [0, 0] width 0 height 0
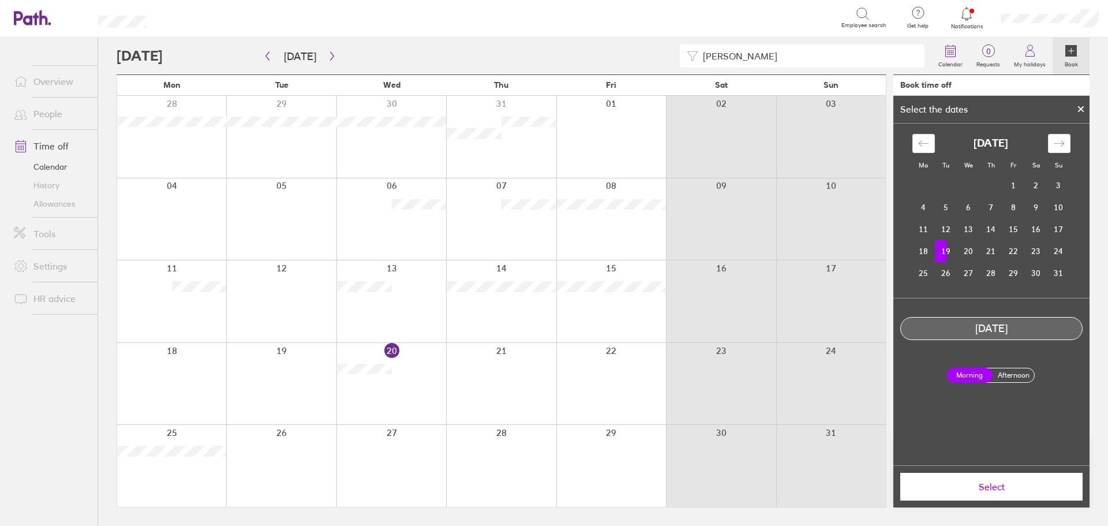
click at [1025, 376] on label "Afternoon" at bounding box center [1014, 375] width 46 height 14
click at [0, 0] on input "Afternoon" at bounding box center [0, 0] width 0 height 0
click at [991, 485] on span "Select" at bounding box center [992, 486] width 166 height 10
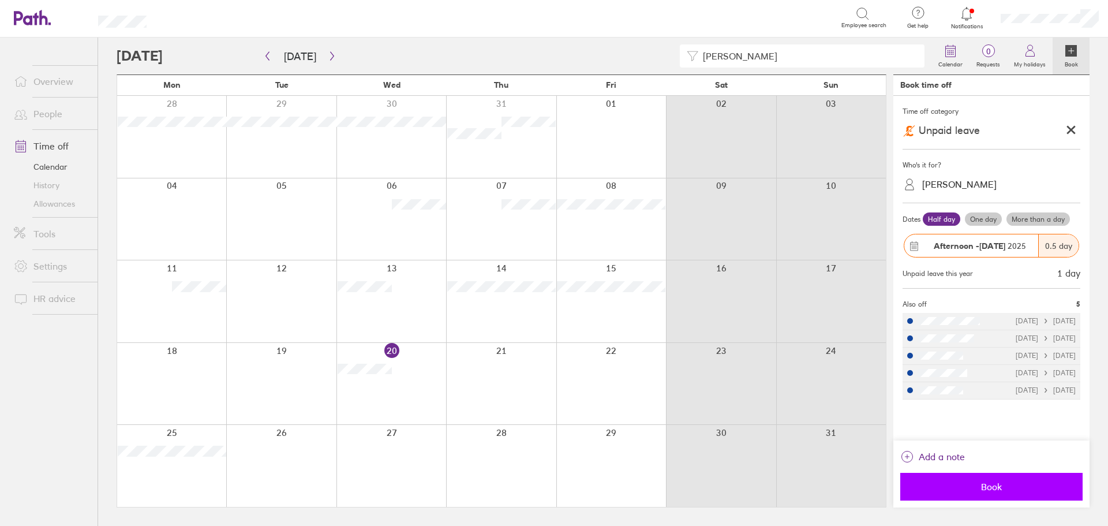
click at [1000, 491] on span "Book" at bounding box center [992, 486] width 166 height 10
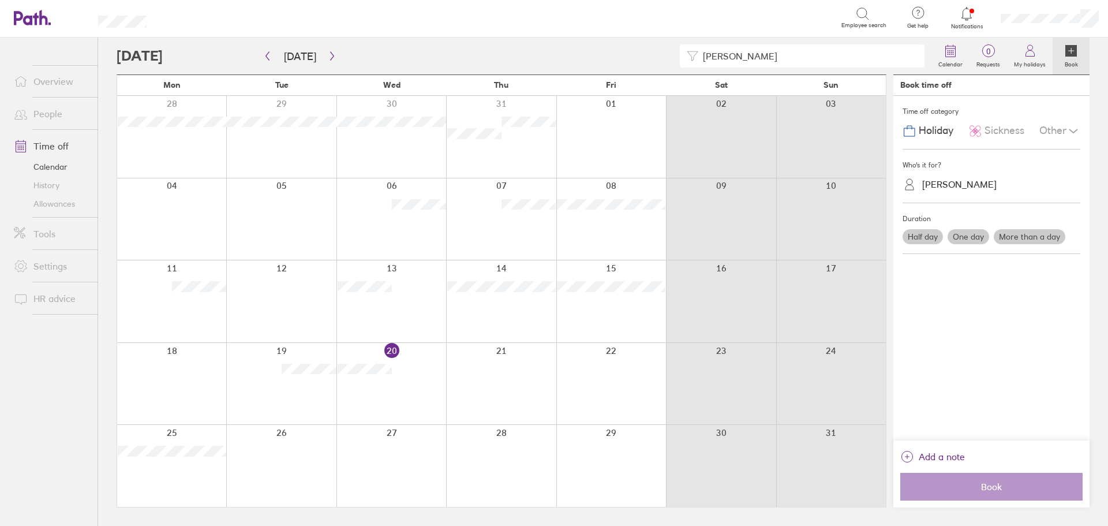
click at [62, 208] on link "Allowances" at bounding box center [51, 204] width 93 height 18
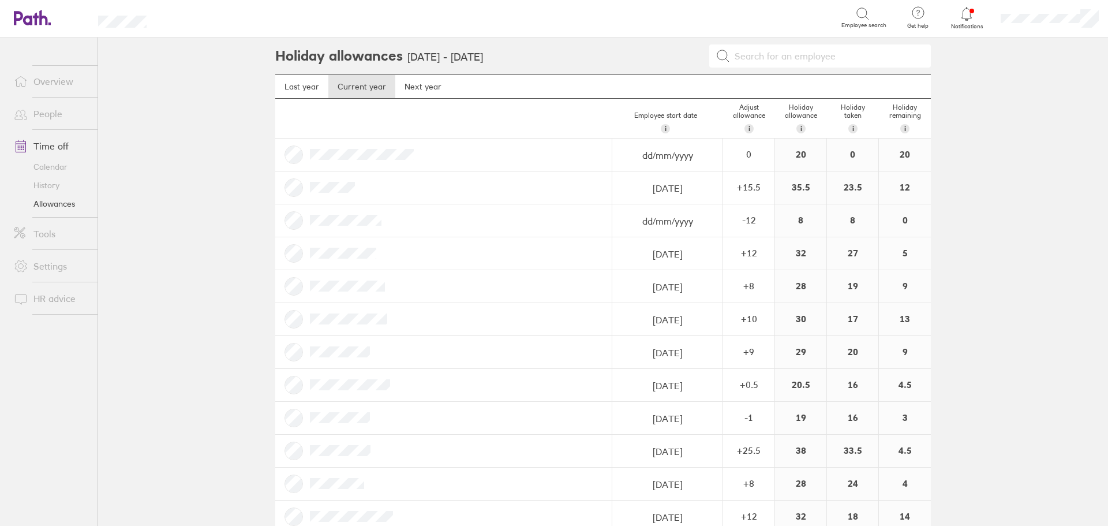
click at [66, 83] on link "Overview" at bounding box center [51, 81] width 93 height 23
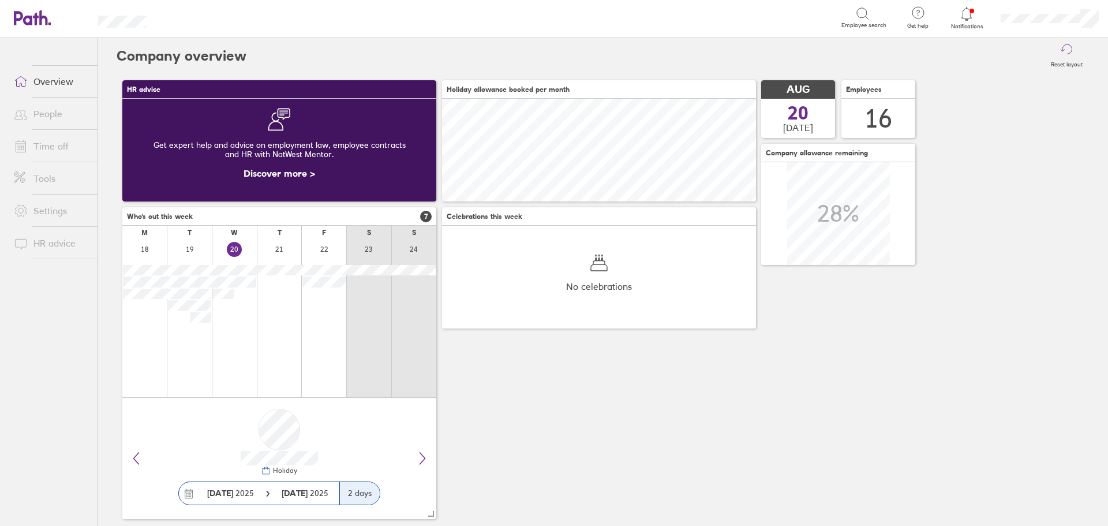
scroll to position [103, 314]
click at [45, 158] on li "Time off" at bounding box center [49, 146] width 98 height 32
click at [52, 148] on link "Time off" at bounding box center [51, 146] width 93 height 23
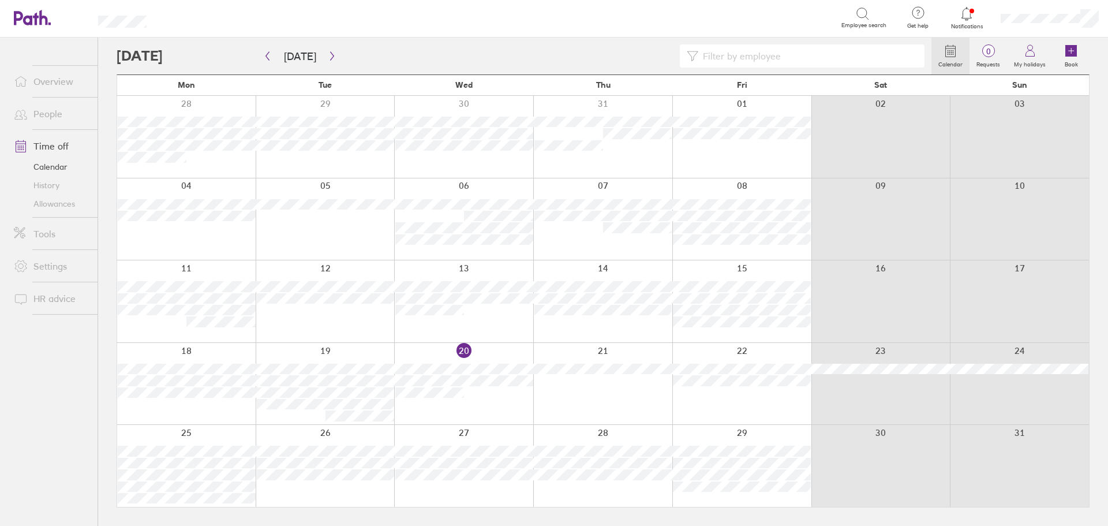
click at [838, 53] on input at bounding box center [808, 56] width 219 height 22
type input "[PERSON_NAME]"
click at [260, 58] on button "button" at bounding box center [267, 56] width 14 height 19
click at [331, 59] on icon "button" at bounding box center [332, 55] width 9 height 9
